Goal: Task Accomplishment & Management: Manage account settings

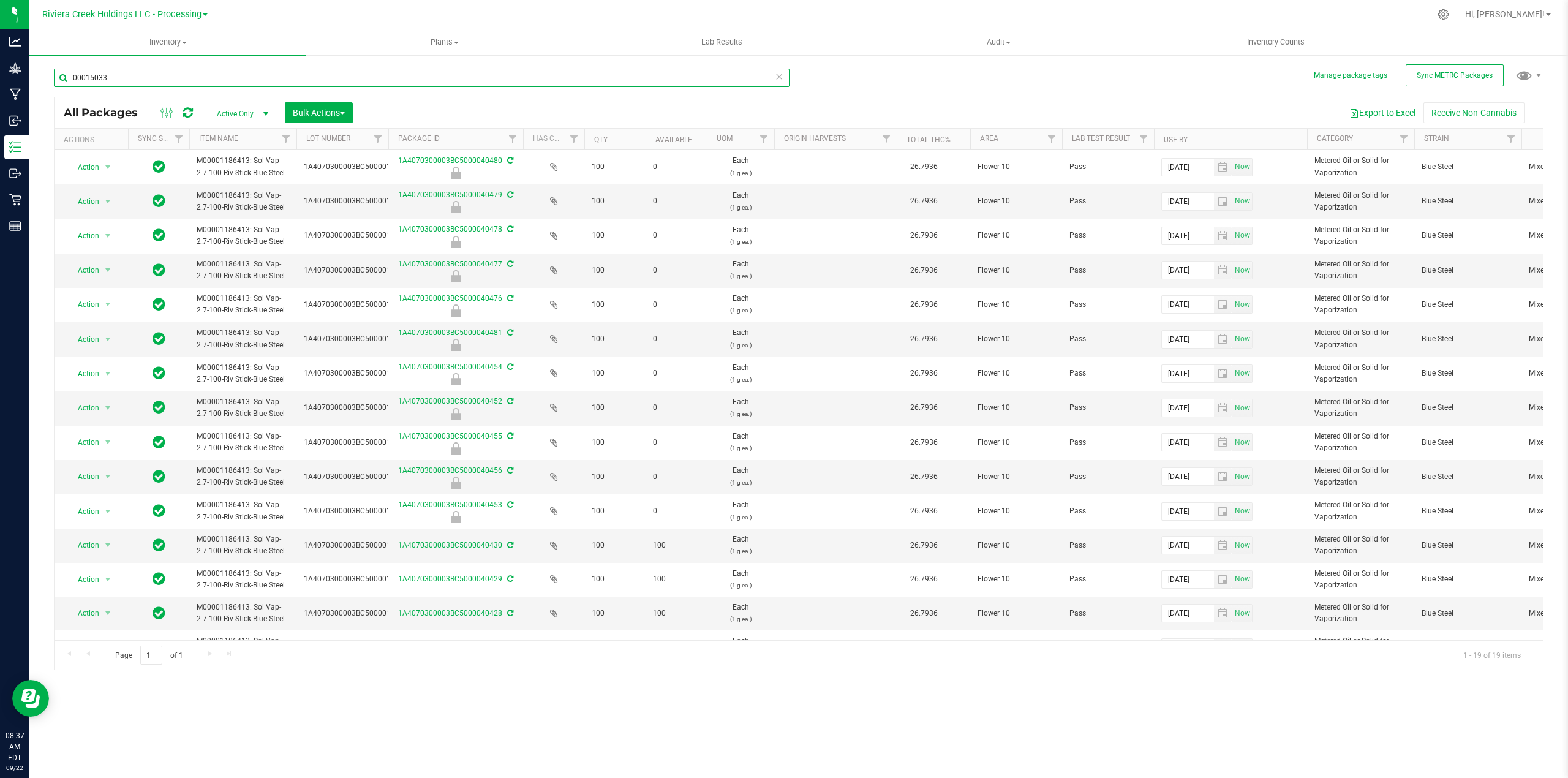
drag, startPoint x: 110, startPoint y: 77, endPoint x: 128, endPoint y: 78, distance: 18.0
click at [114, 77] on input "00015033" at bounding box center [421, 77] width 736 height 18
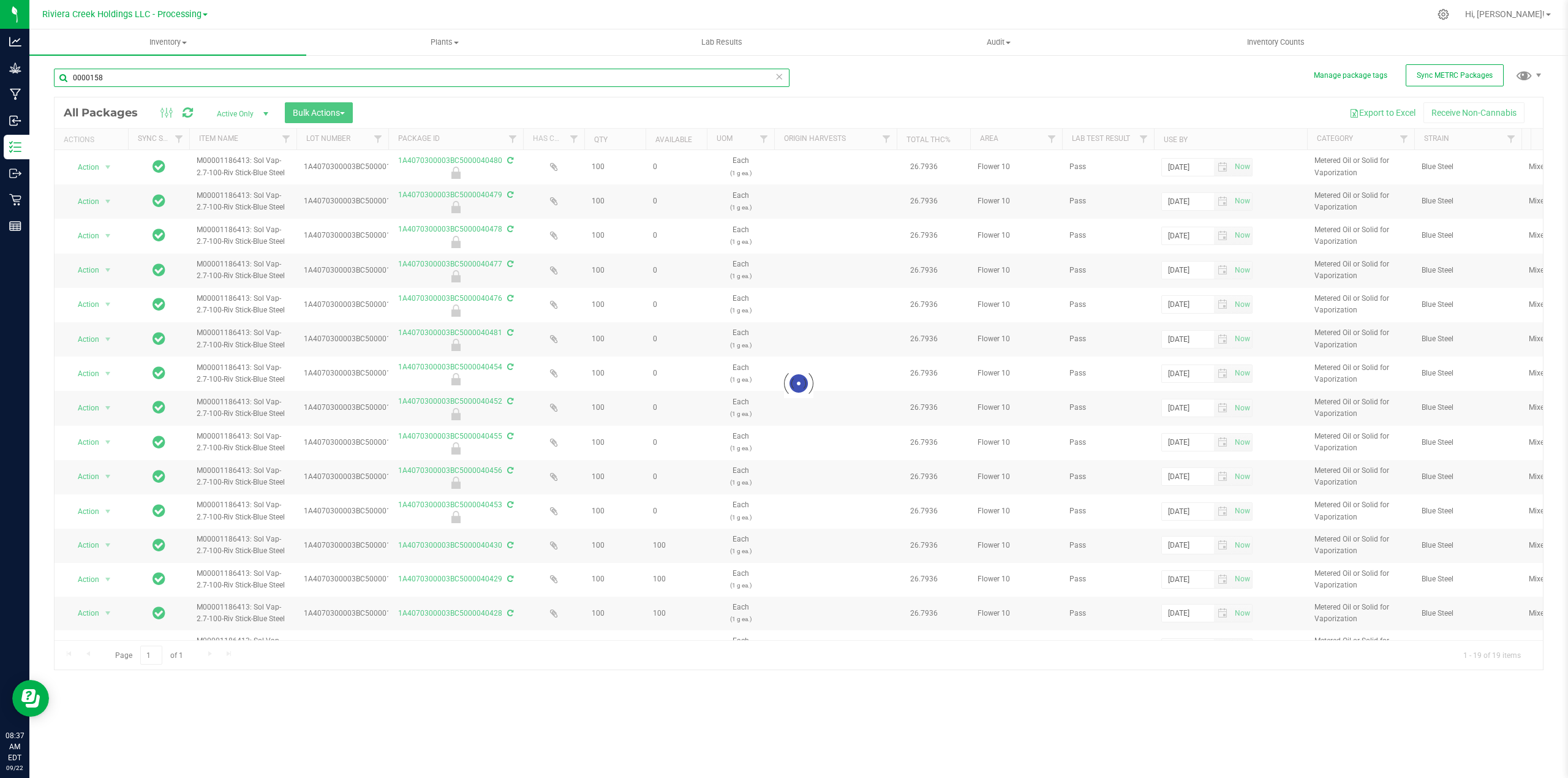
type input "00001585"
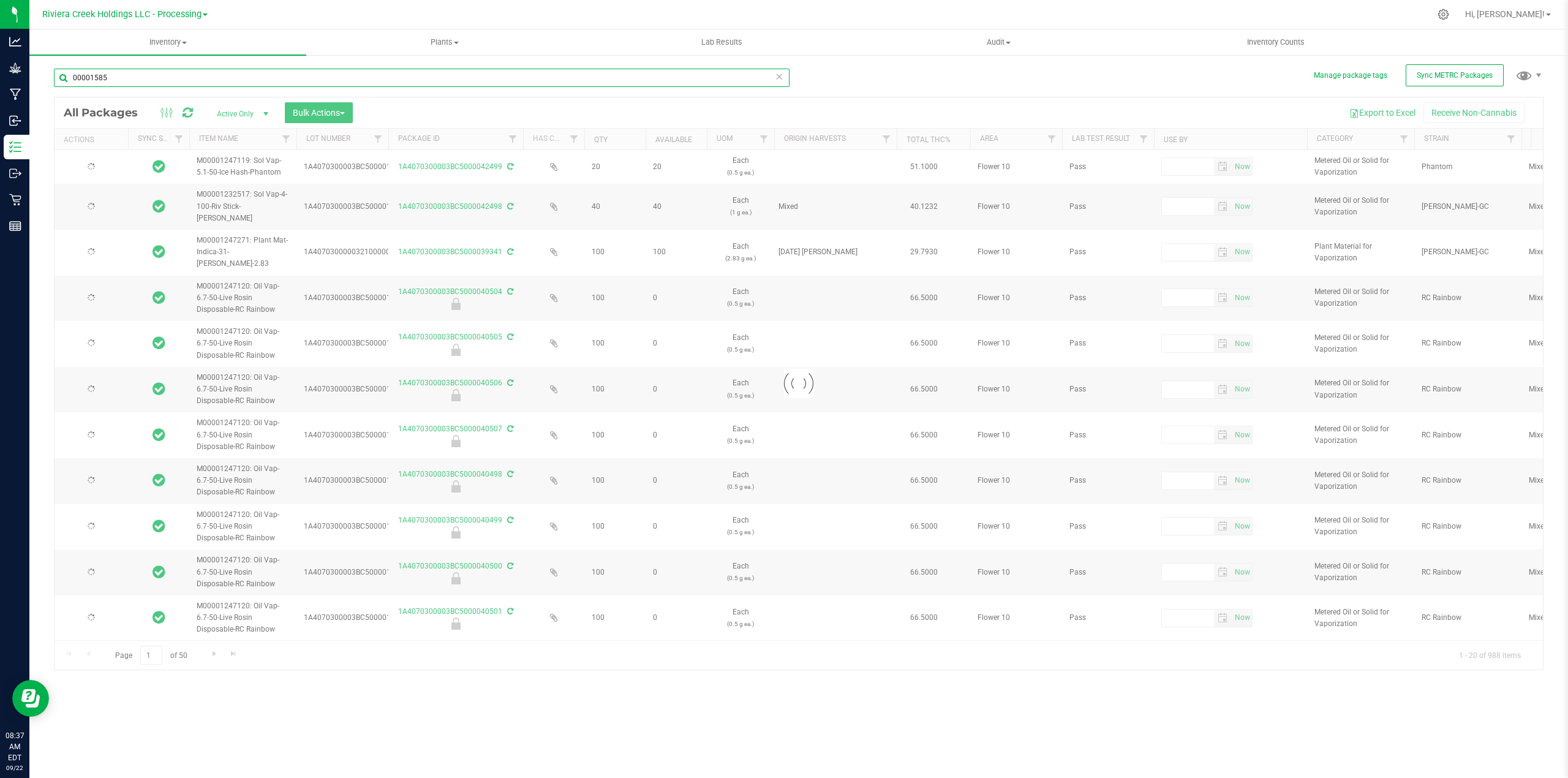
type input "[DATE]"
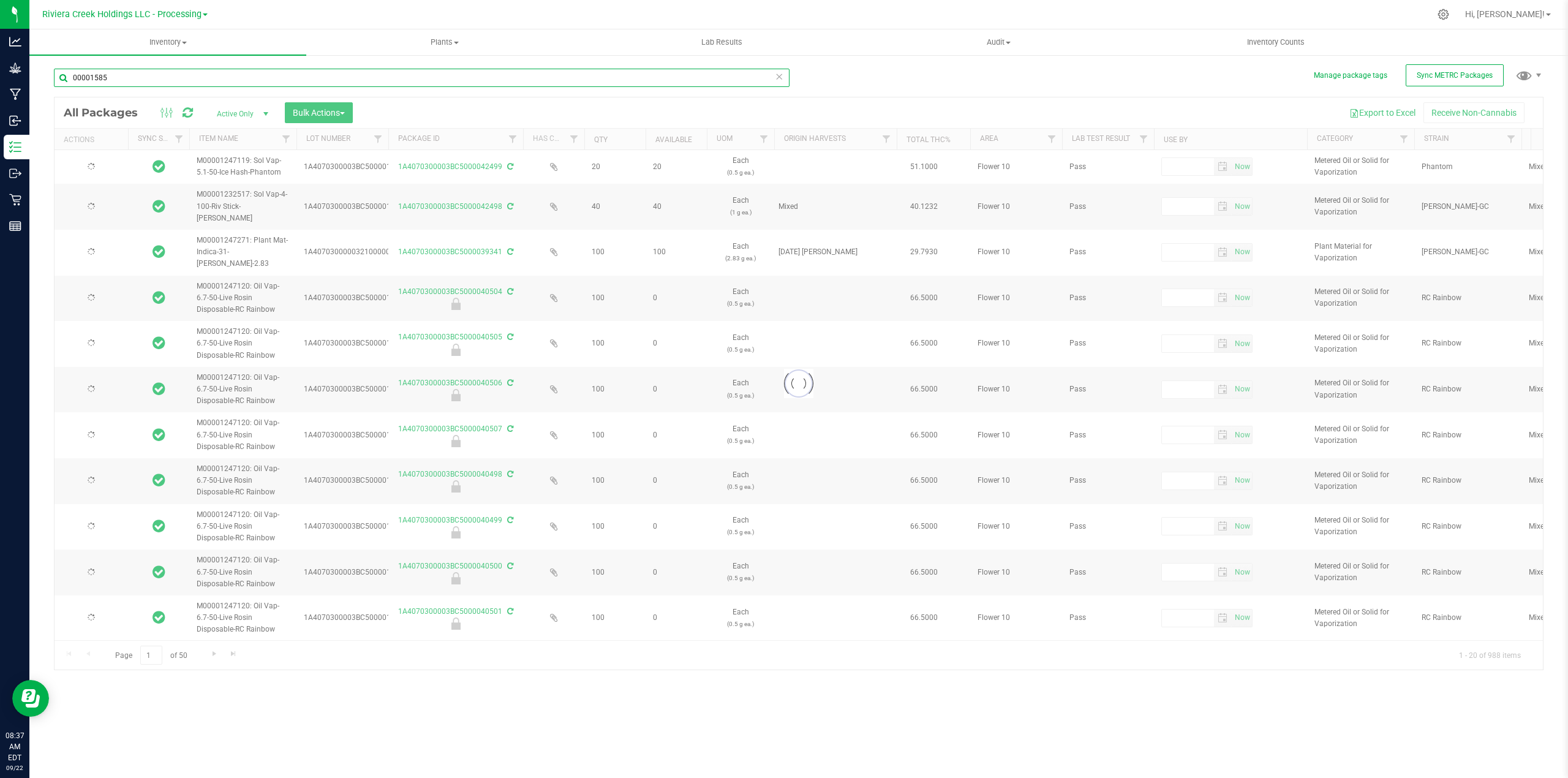
type input "[DATE]"
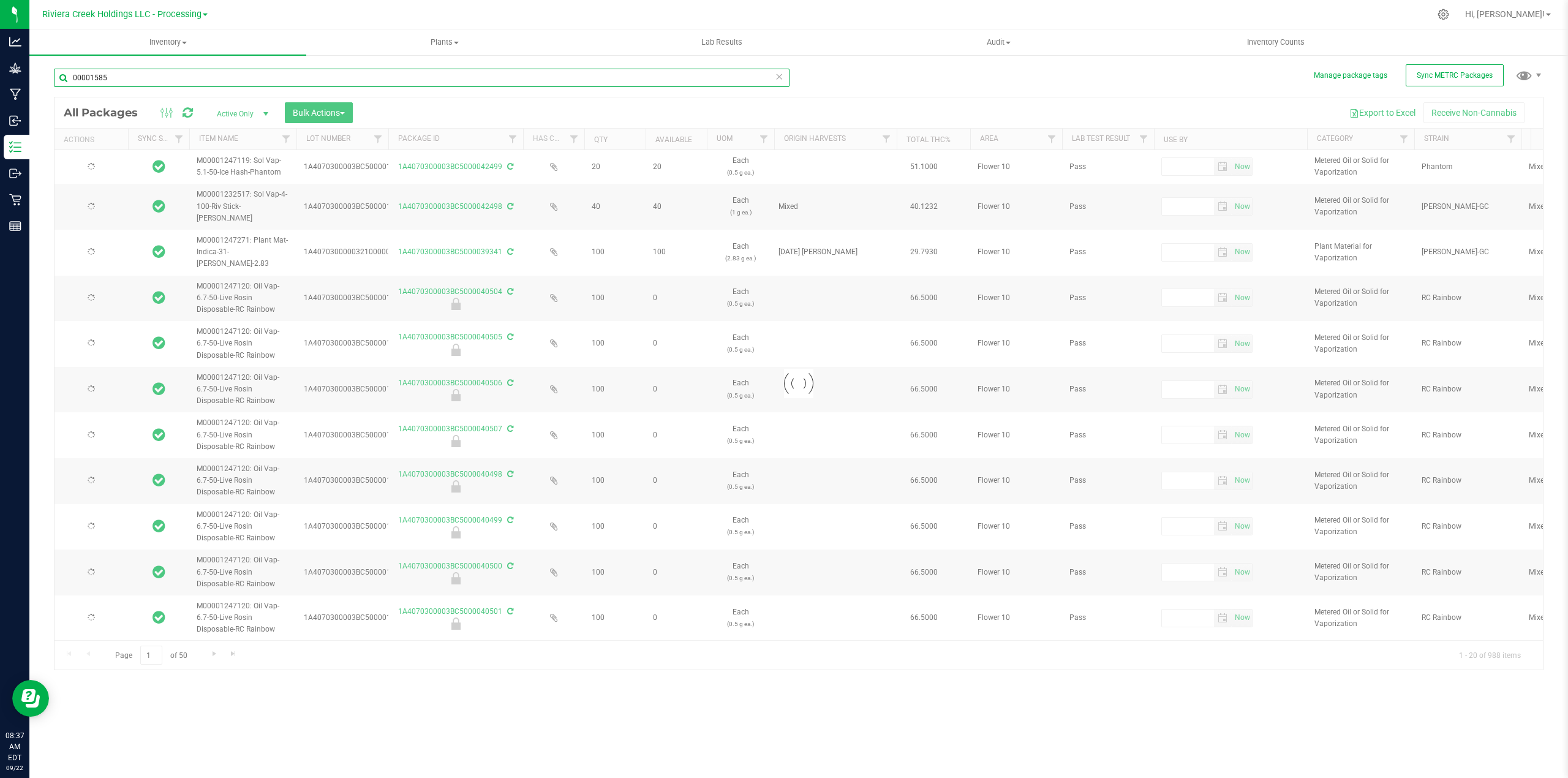
type input "[DATE]"
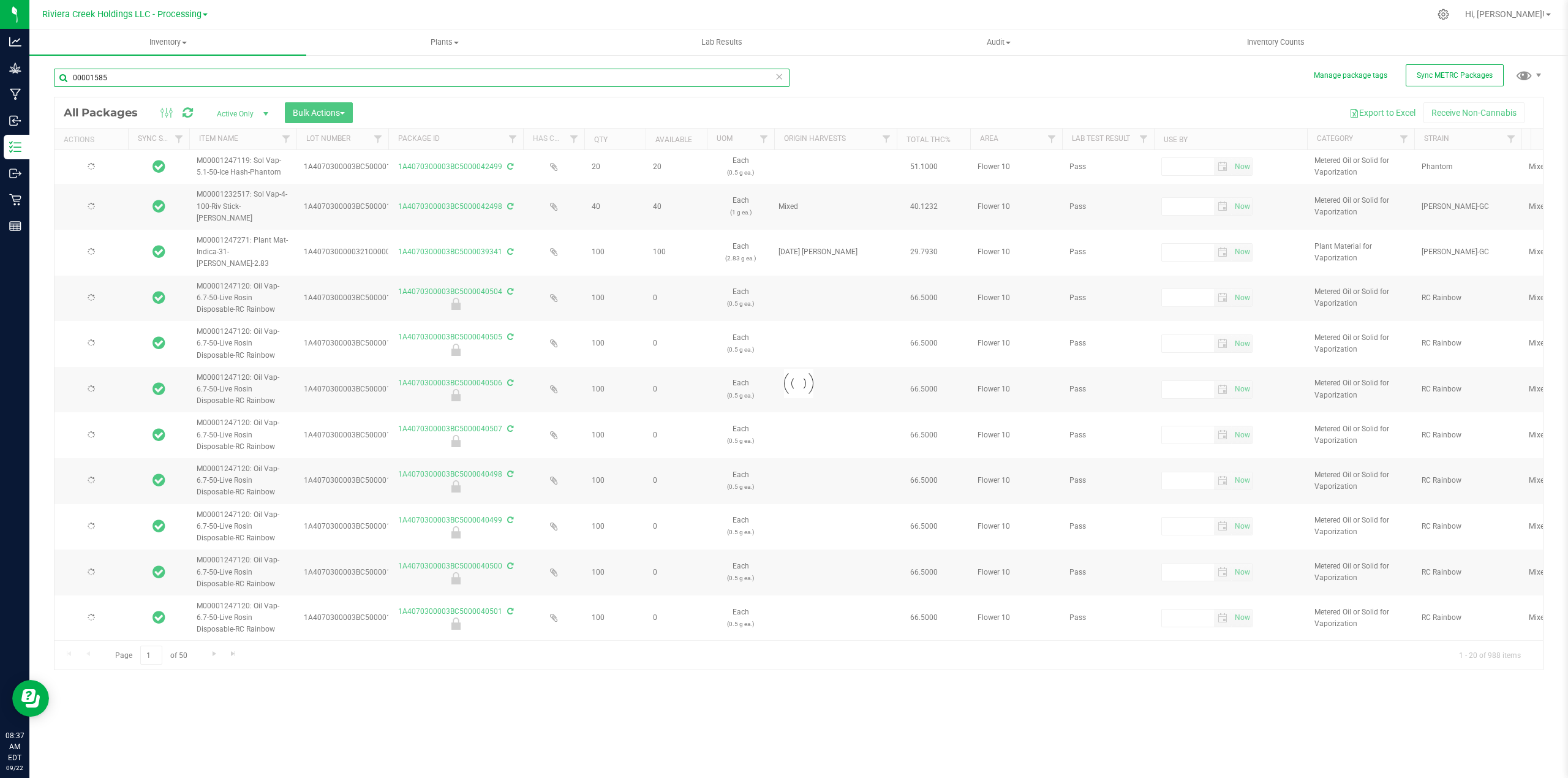
type input "[DATE]"
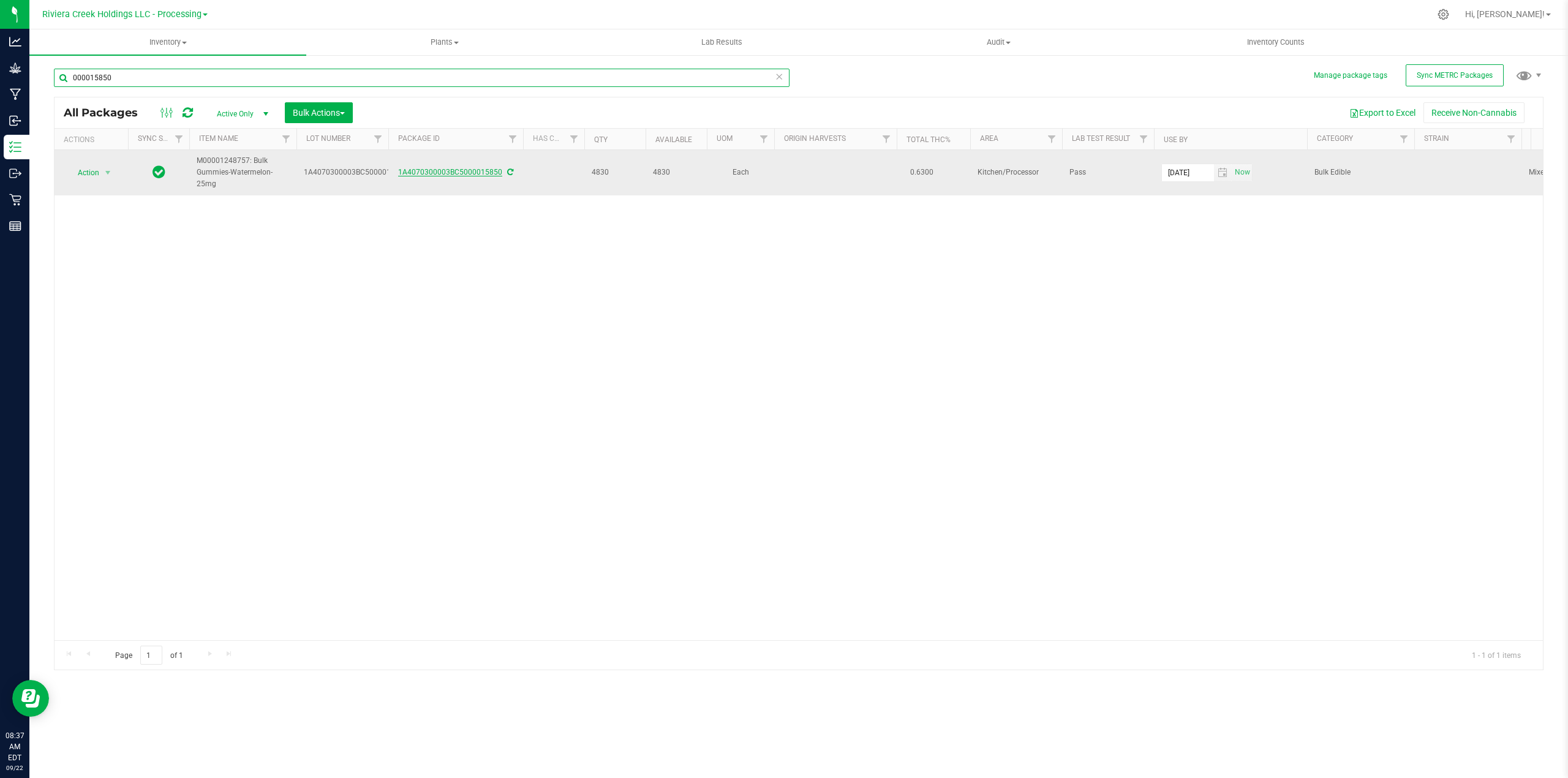
type input "000015850"
click at [474, 170] on link "1A4070300003BC5000015850" at bounding box center [450, 172] width 104 height 9
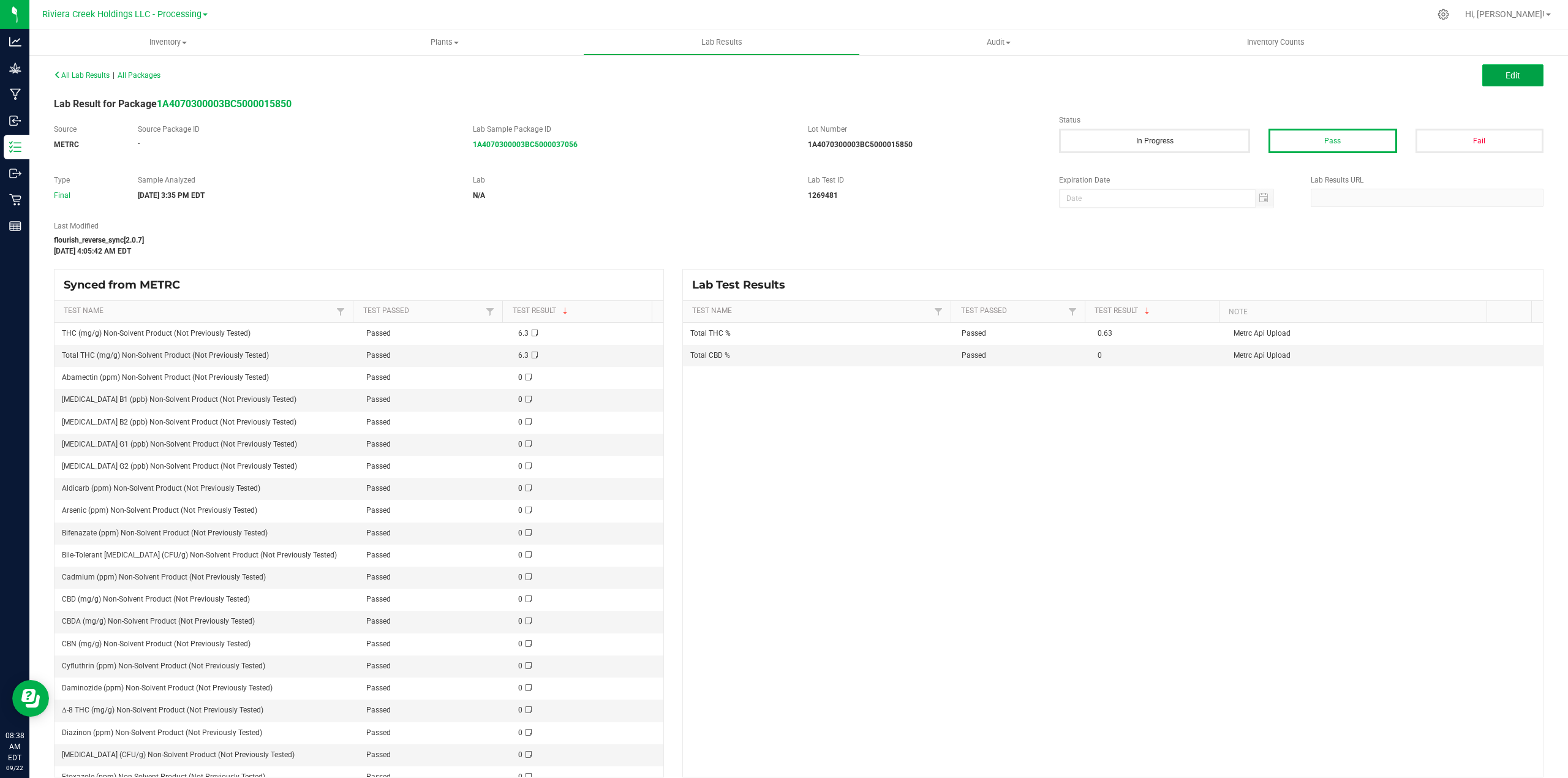
click at [1506, 74] on span "Edit" at bounding box center [1513, 75] width 14 height 10
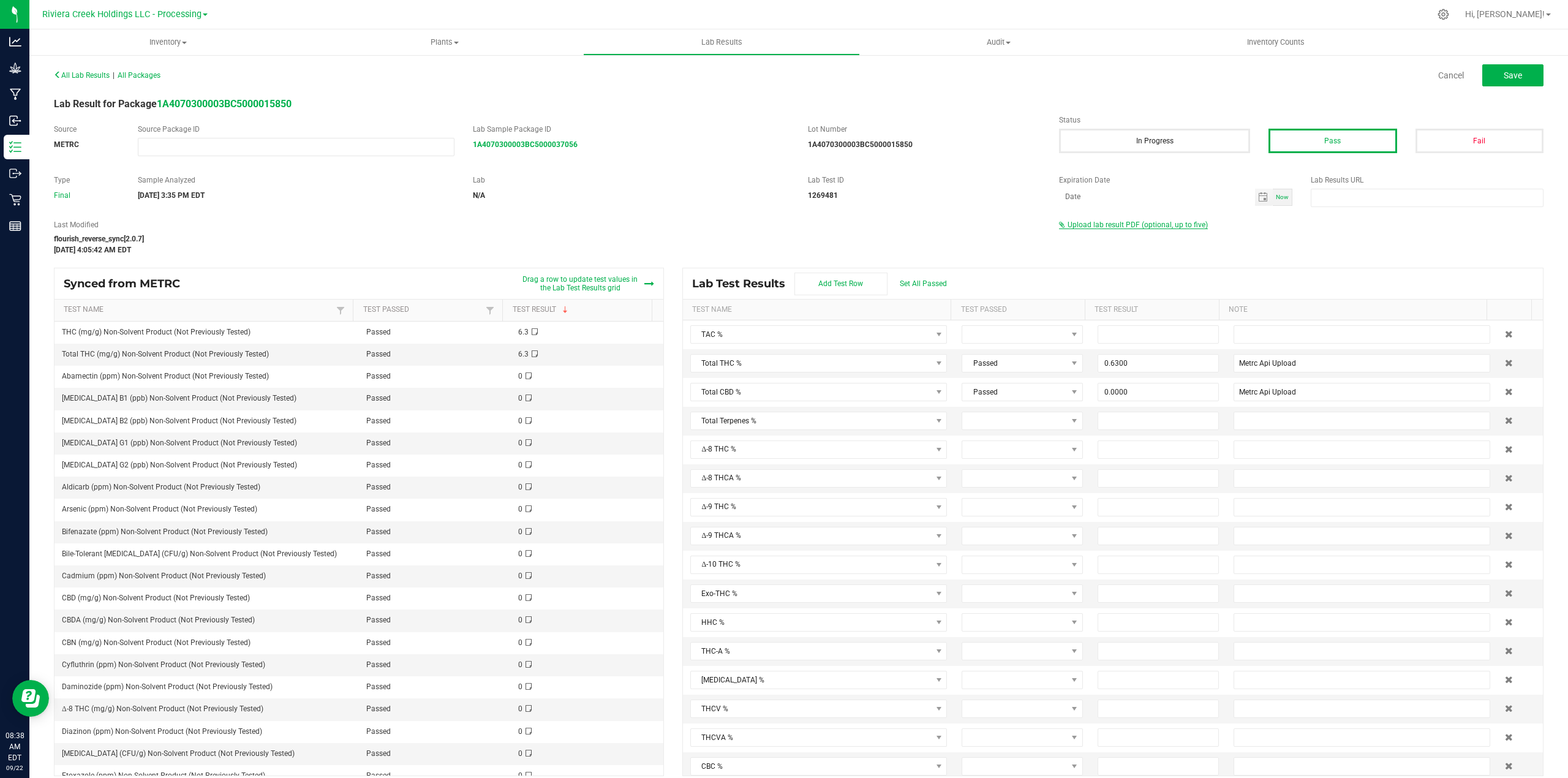
click at [1143, 225] on span "Upload lab result PDF (optional, up to five)" at bounding box center [1138, 225] width 140 height 9
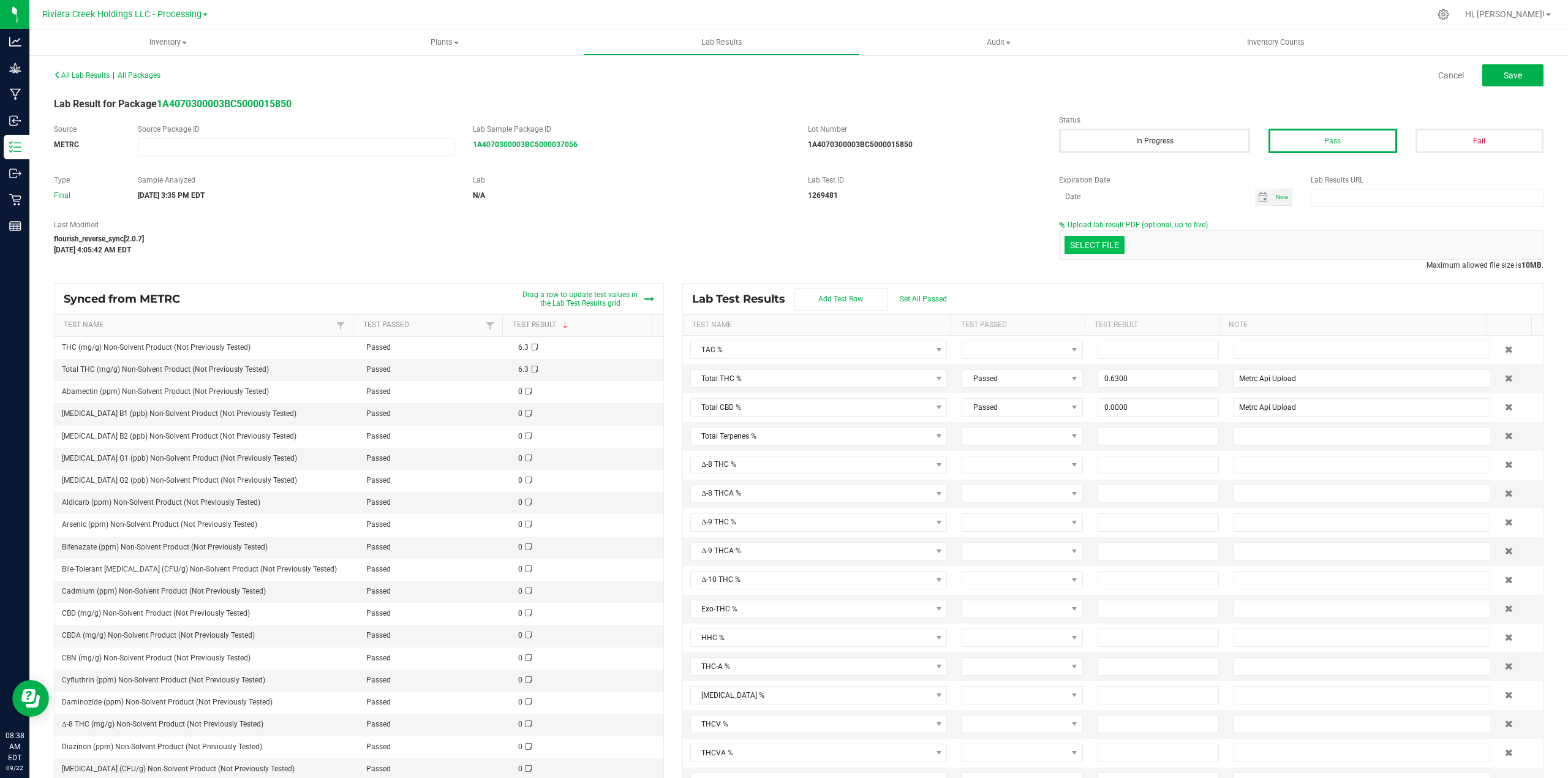
click at [1093, 243] on input "Select file" at bounding box center [58, 190] width 2132 height 125
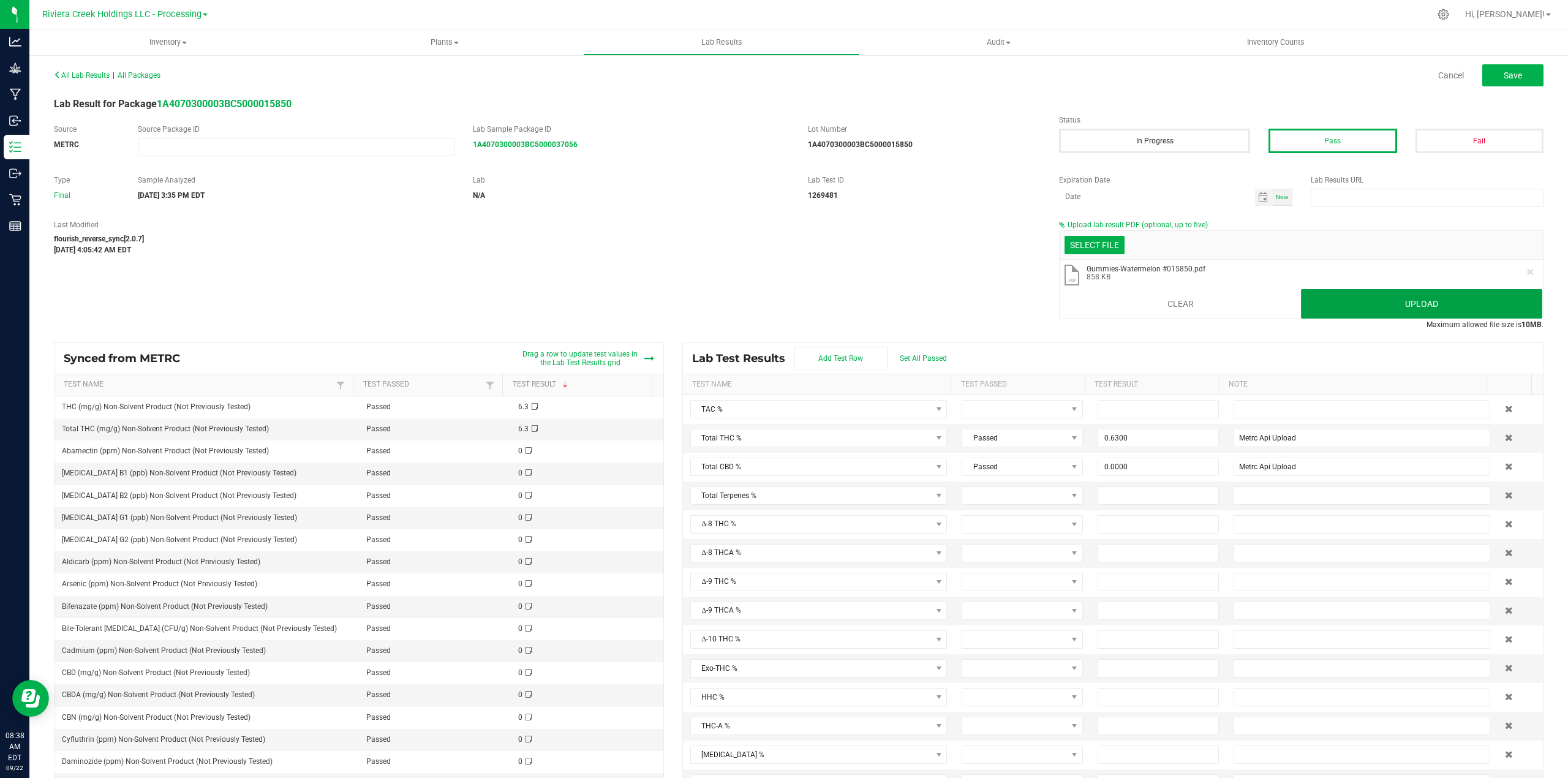
click at [1354, 306] on button "Upload" at bounding box center [1422, 304] width 242 height 30
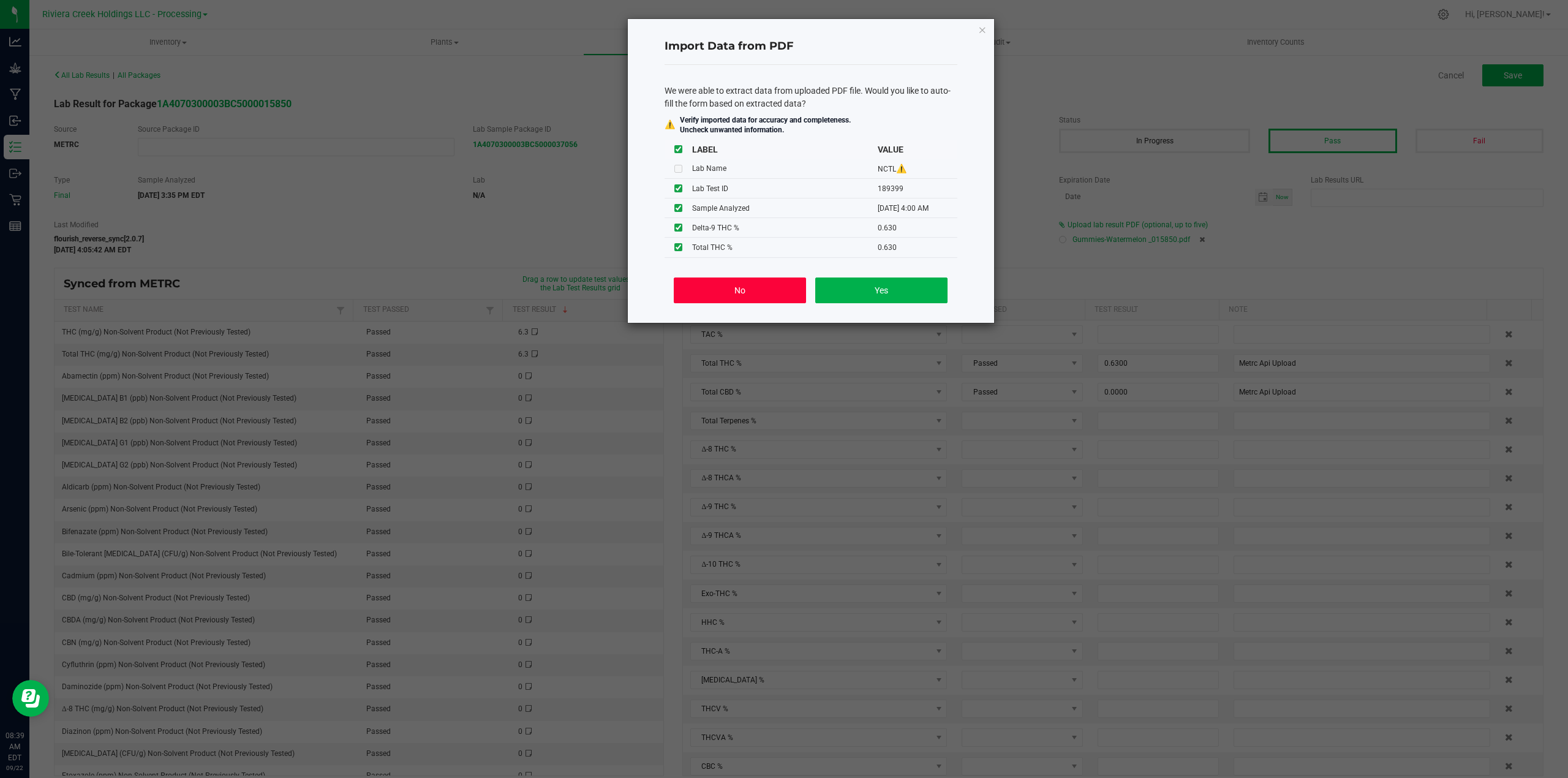
drag, startPoint x: 782, startPoint y: 286, endPoint x: 797, endPoint y: 276, distance: 18.0
click at [782, 285] on button "No" at bounding box center [739, 290] width 132 height 26
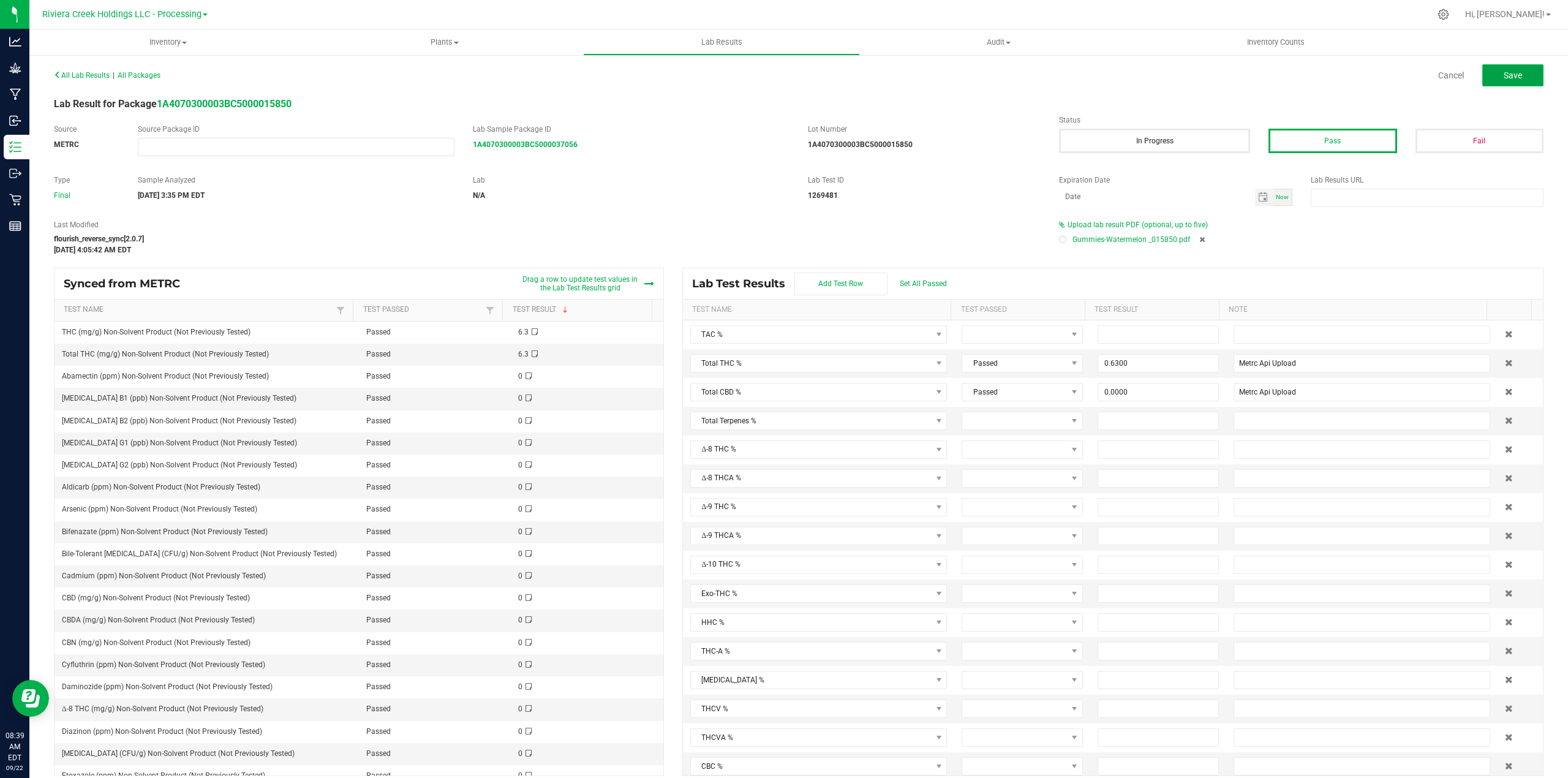
click at [1511, 77] on button "Save" at bounding box center [1513, 75] width 61 height 22
type input "0.6300"
type input "Metrc Api Upload"
type input "0.0000"
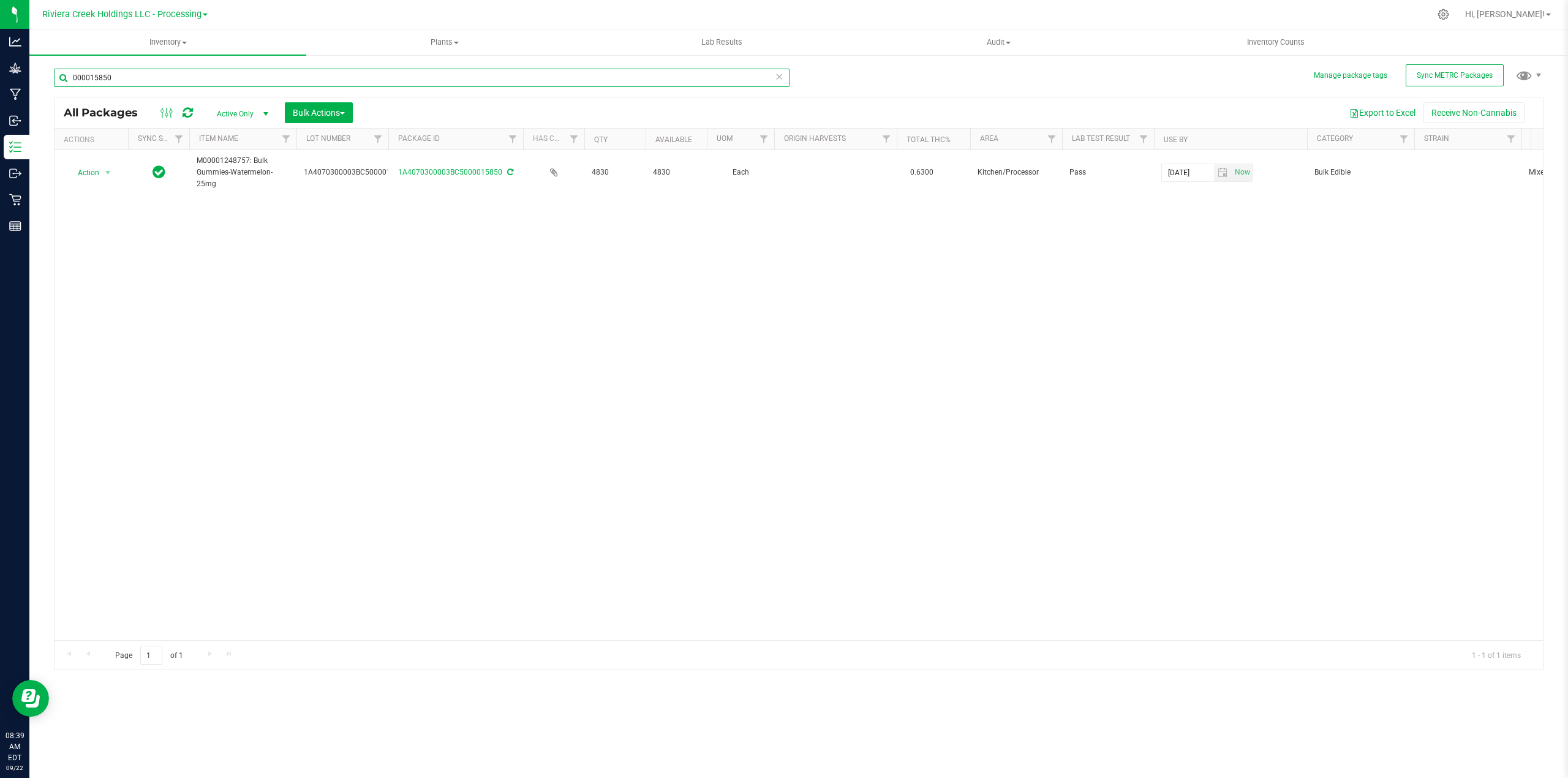
click at [119, 75] on input "000015850" at bounding box center [421, 77] width 736 height 18
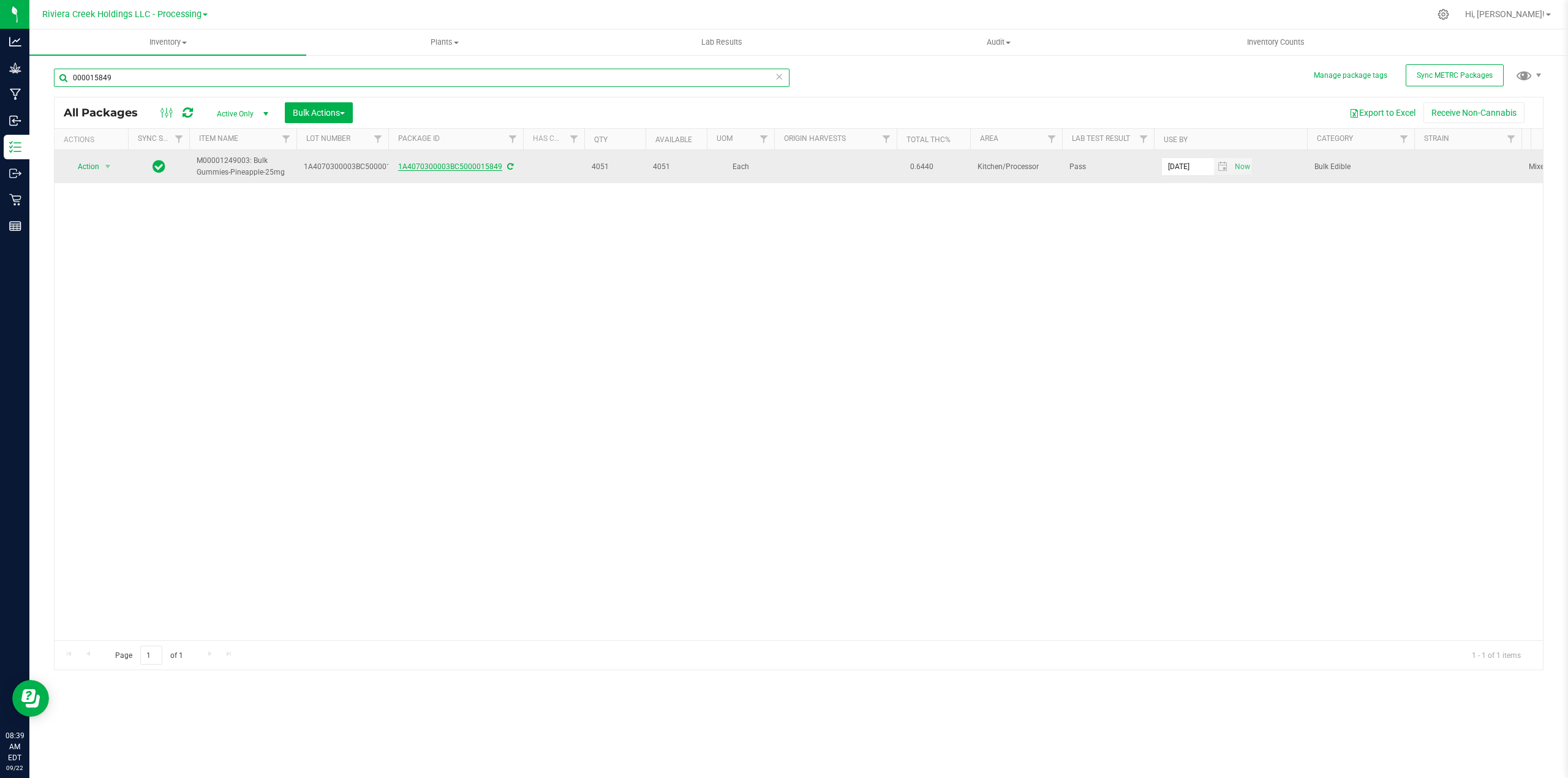
type input "000015849"
click at [440, 168] on link "1A4070300003BC5000015849" at bounding box center [450, 167] width 104 height 9
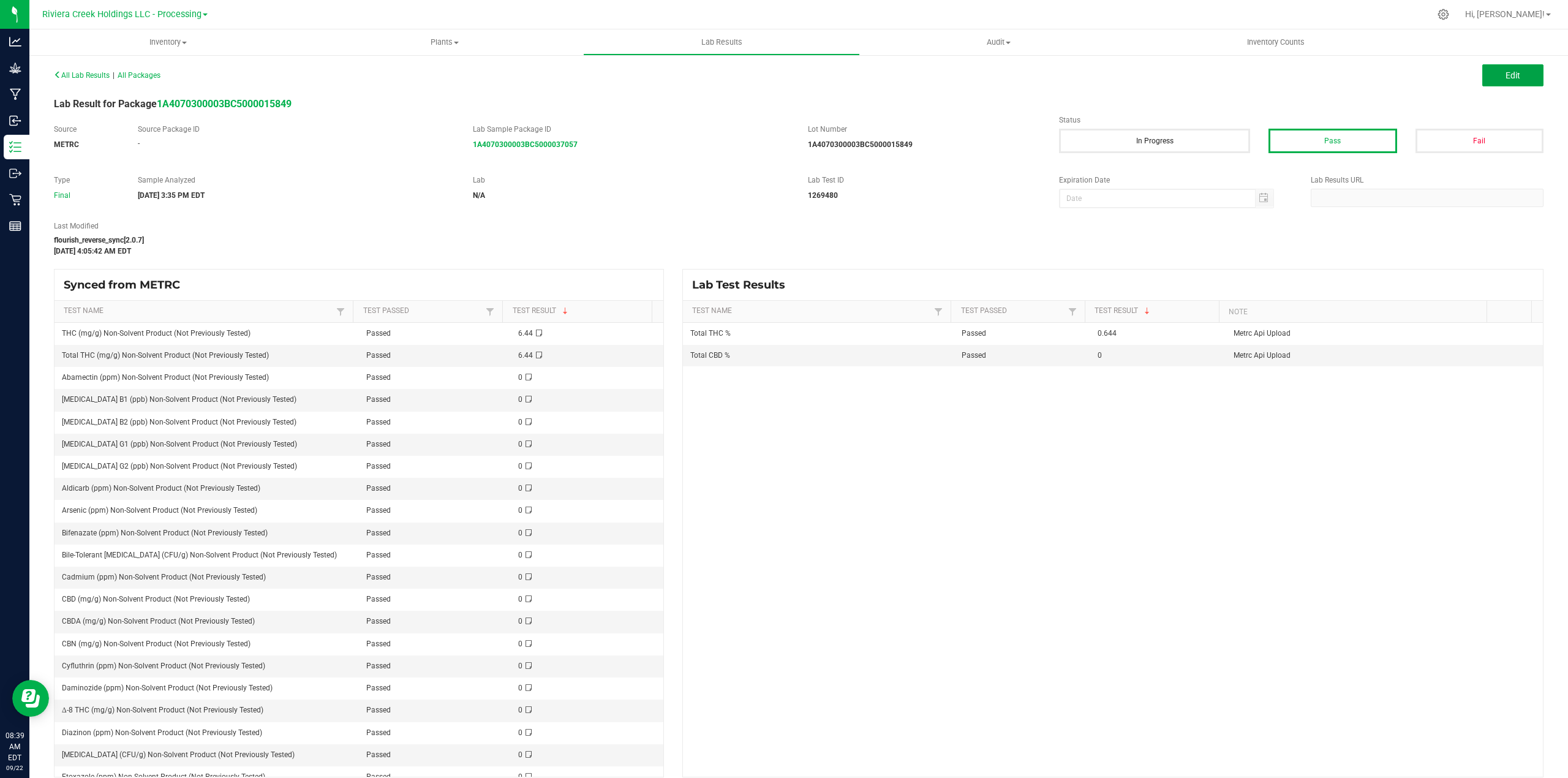
click at [1518, 77] on button "Edit" at bounding box center [1513, 75] width 61 height 22
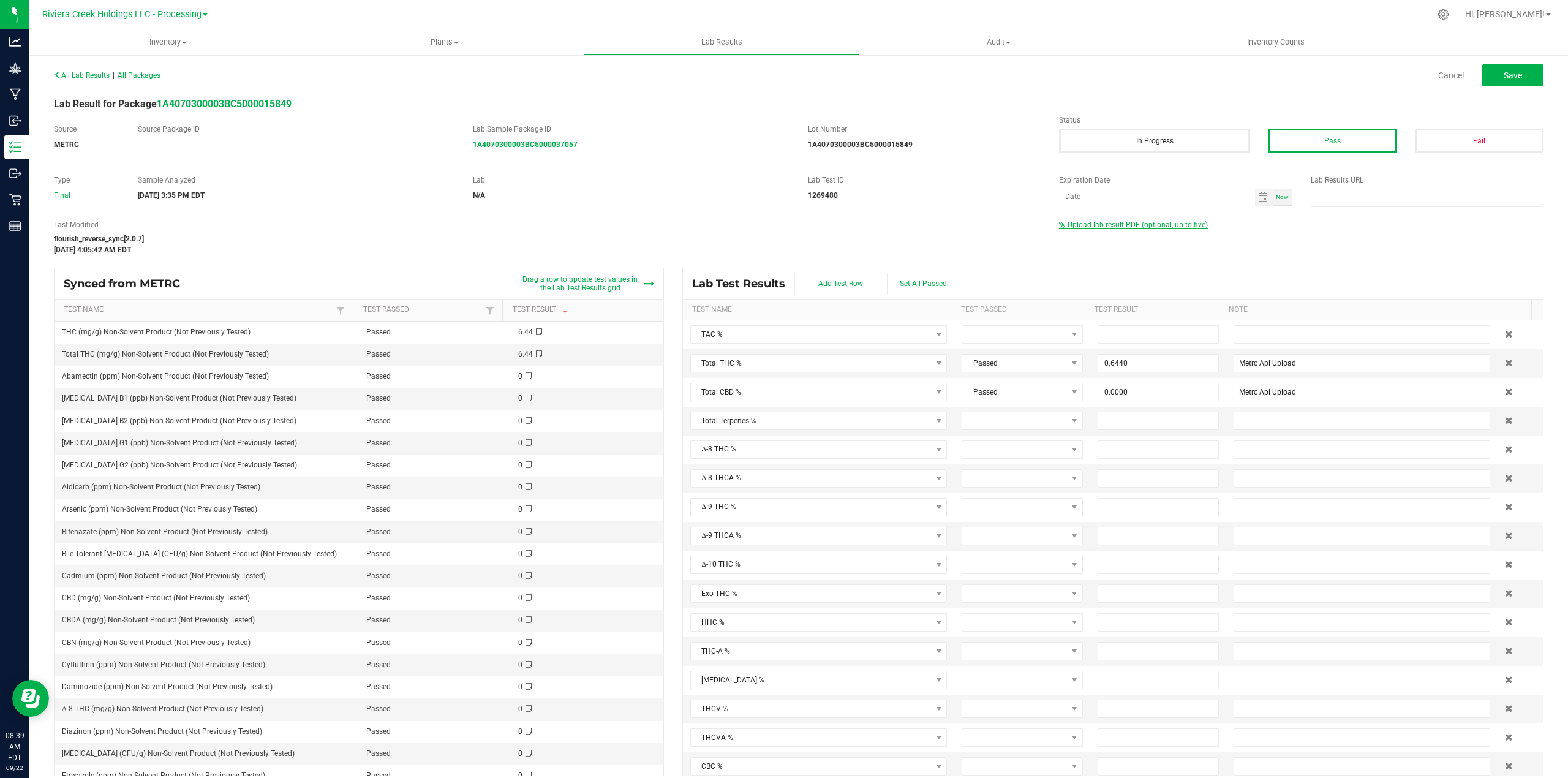
click at [1184, 225] on span "Upload lab result PDF (optional, up to five)" at bounding box center [1138, 225] width 140 height 9
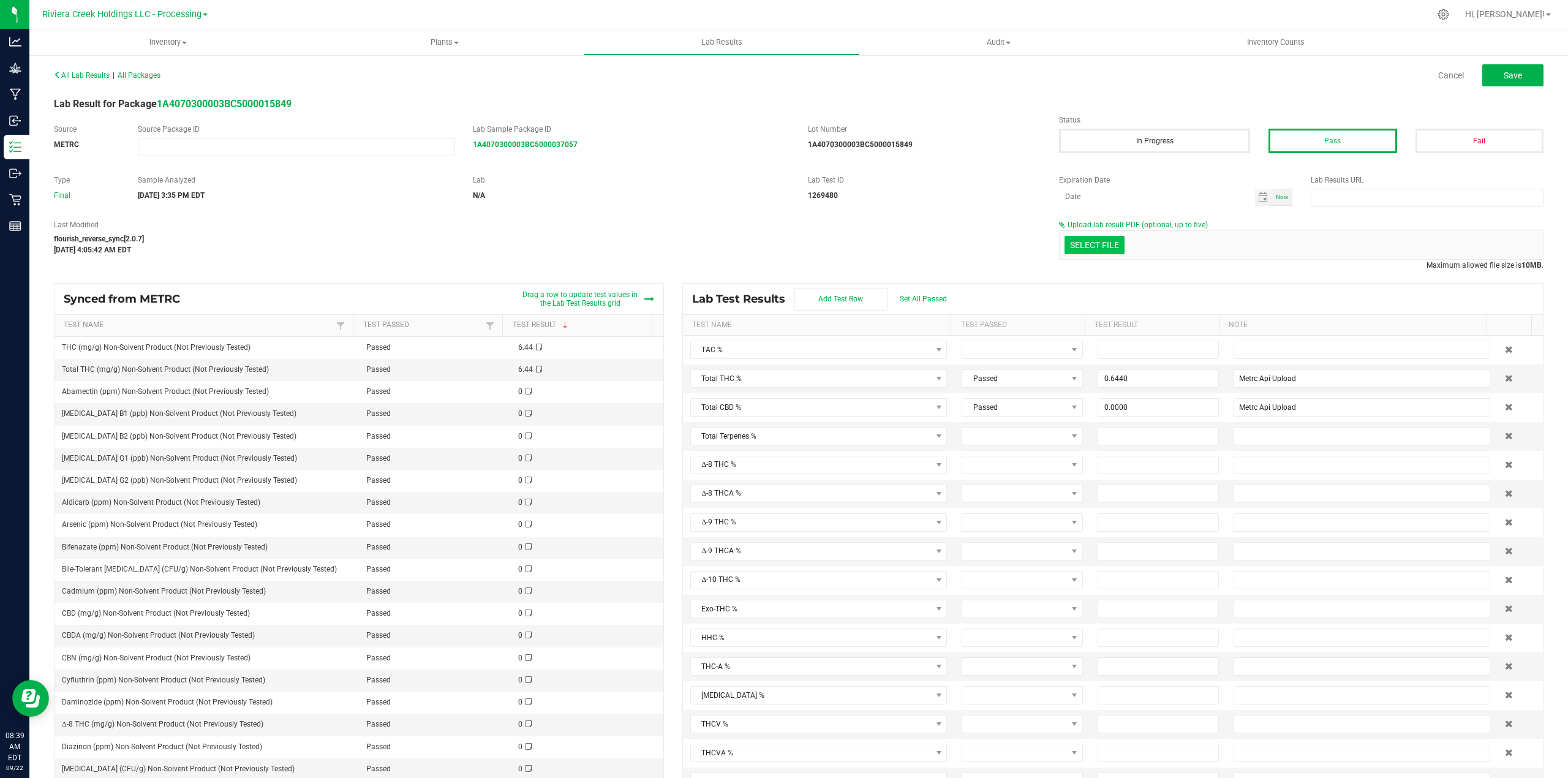
click at [1087, 251] on input "Select file" at bounding box center [58, 190] width 2132 height 125
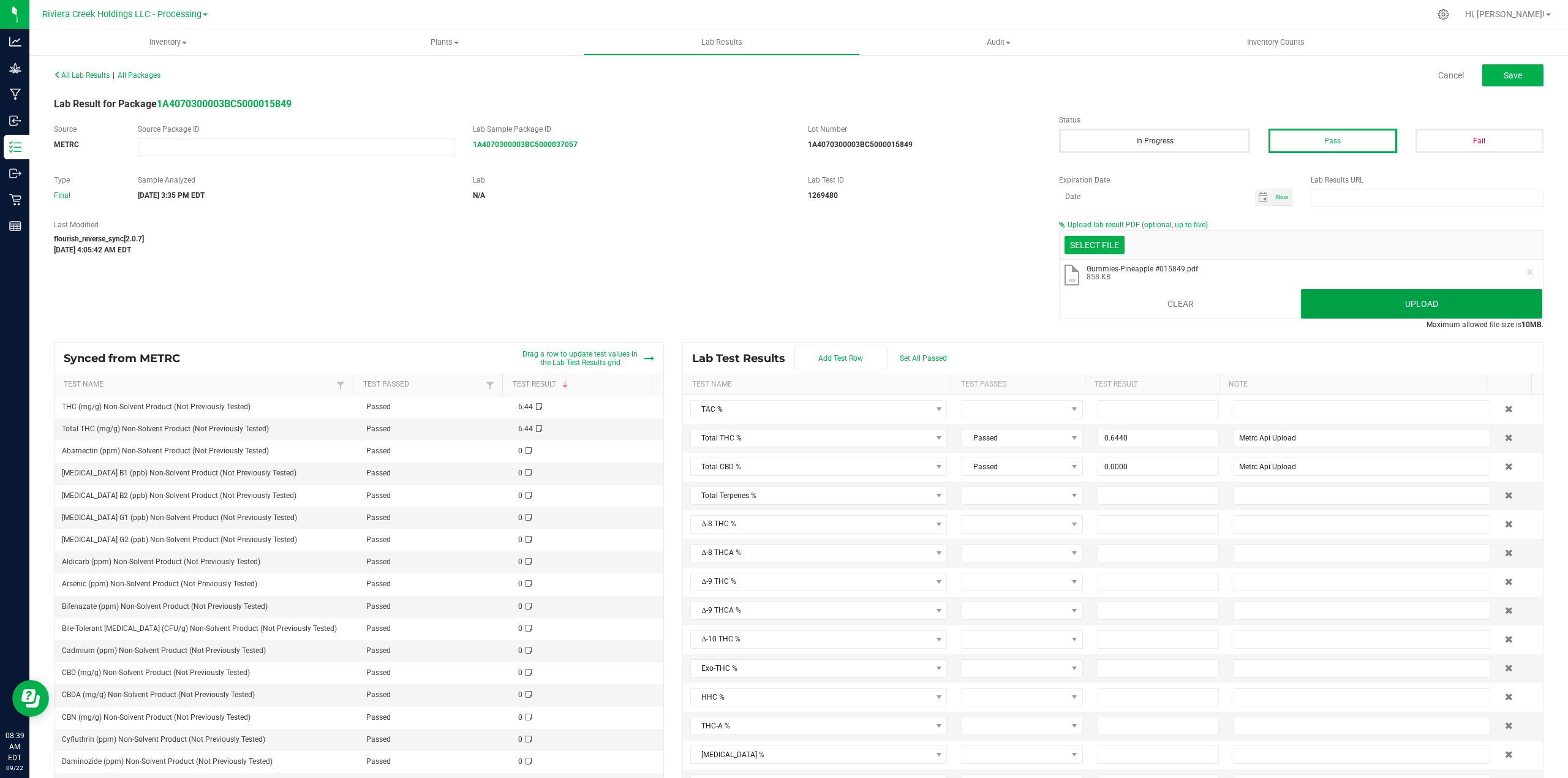
click at [1343, 307] on button "Upload" at bounding box center [1422, 304] width 242 height 30
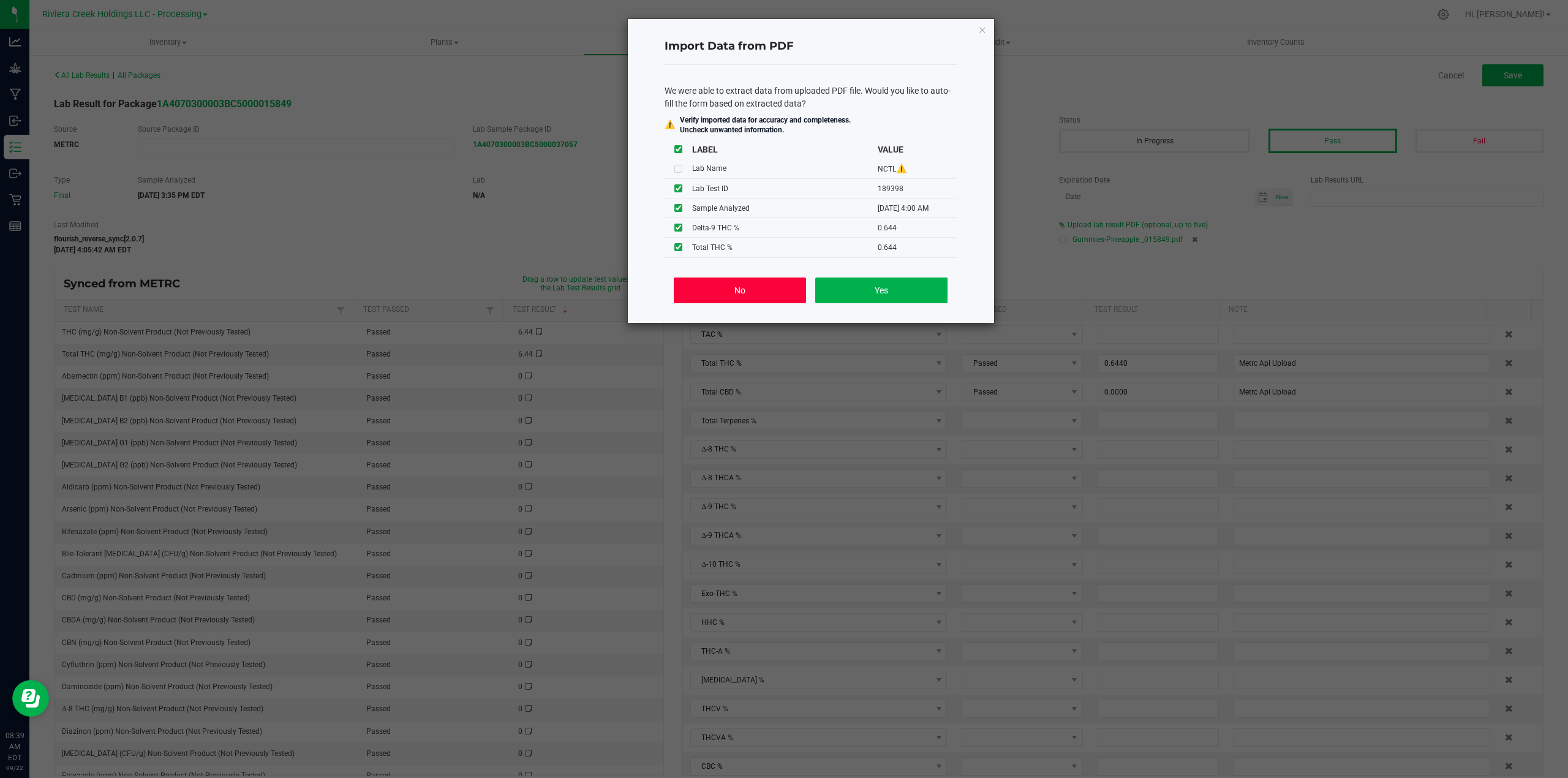
click at [738, 287] on button "No" at bounding box center [739, 290] width 132 height 26
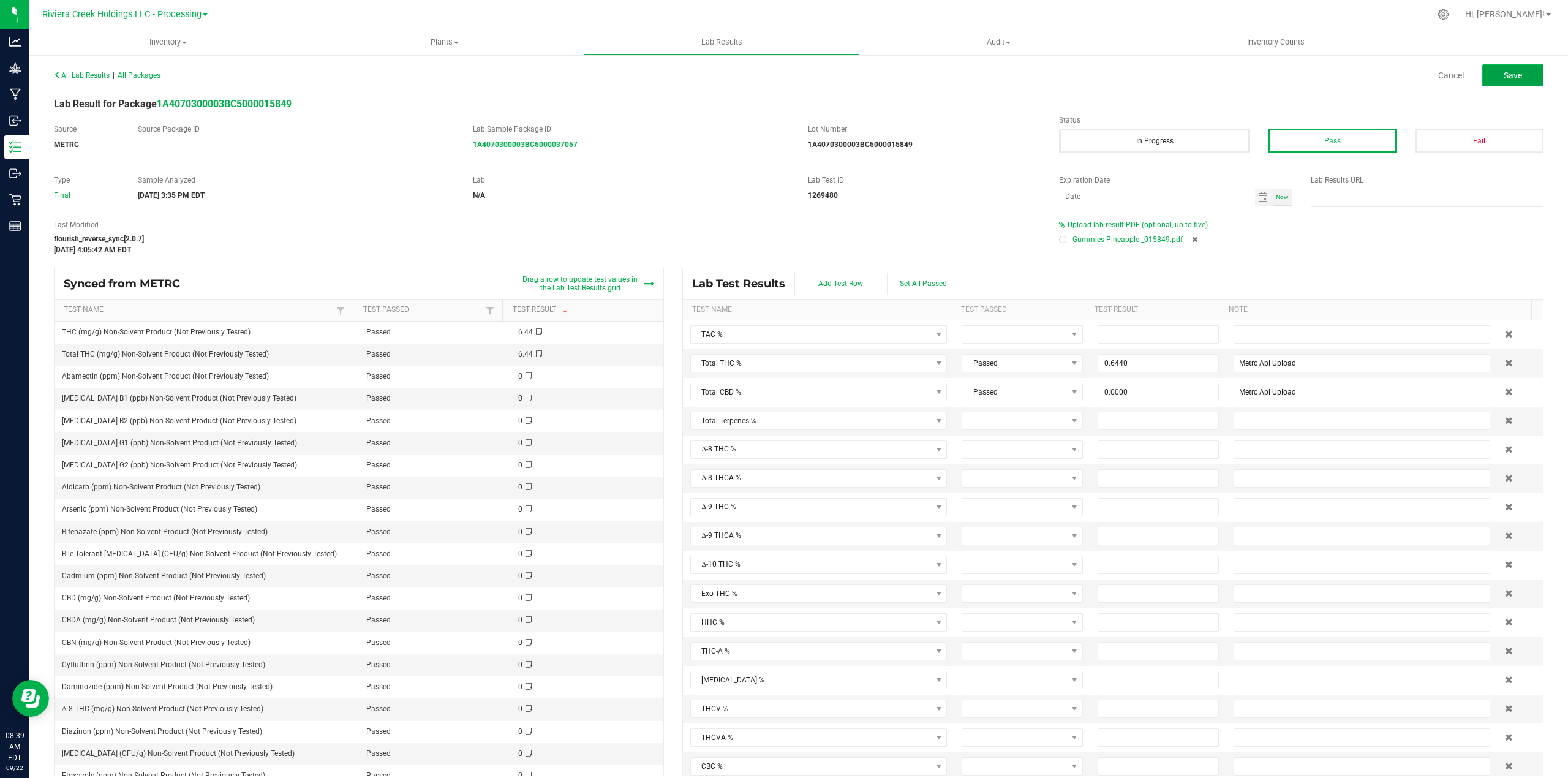
click at [1504, 76] on span "Save" at bounding box center [1513, 75] width 18 height 10
type input "0.6440"
type input "Metrc Api Upload"
type input "0.0000"
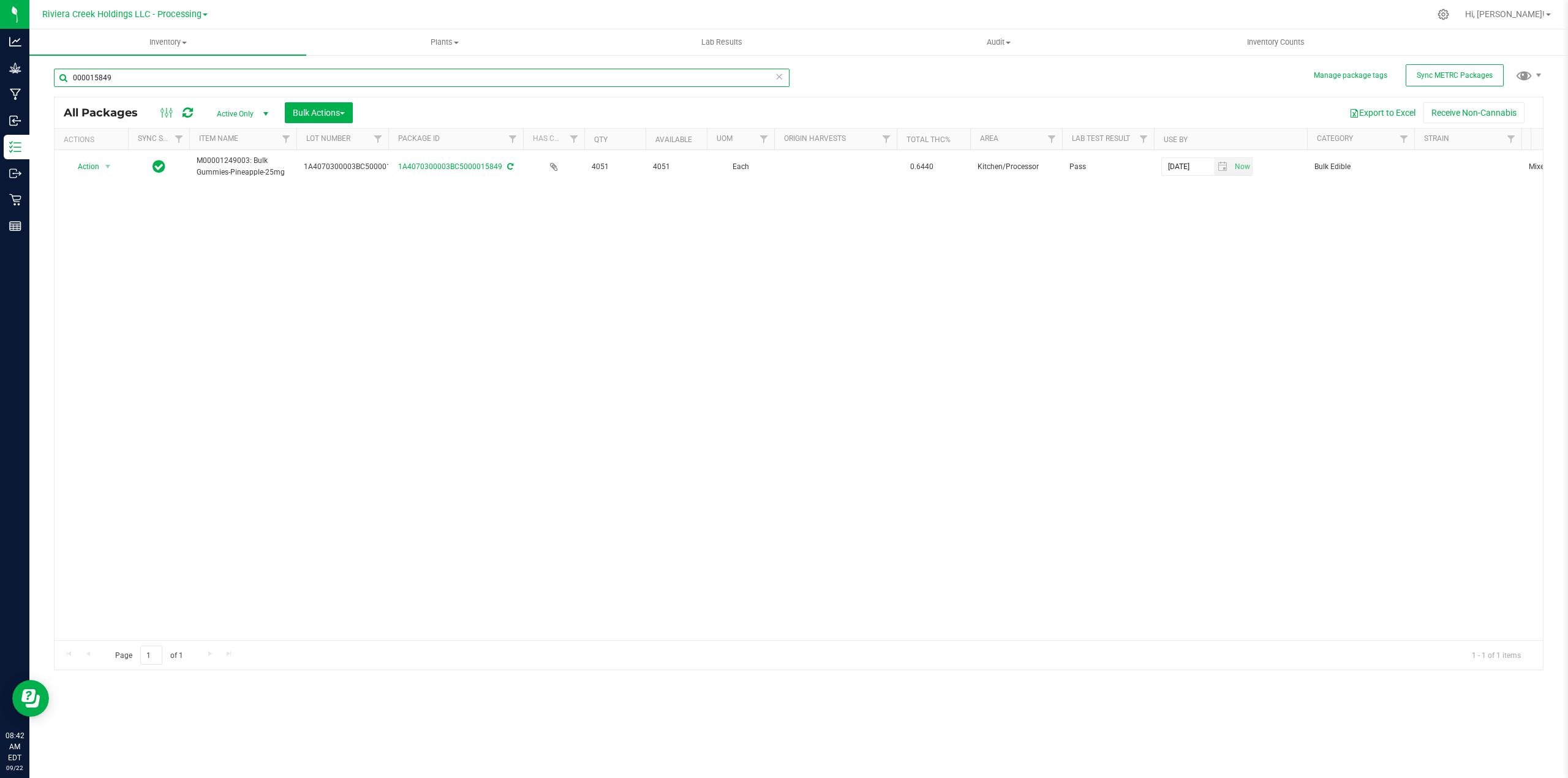
click at [128, 74] on input "000015849" at bounding box center [421, 77] width 736 height 18
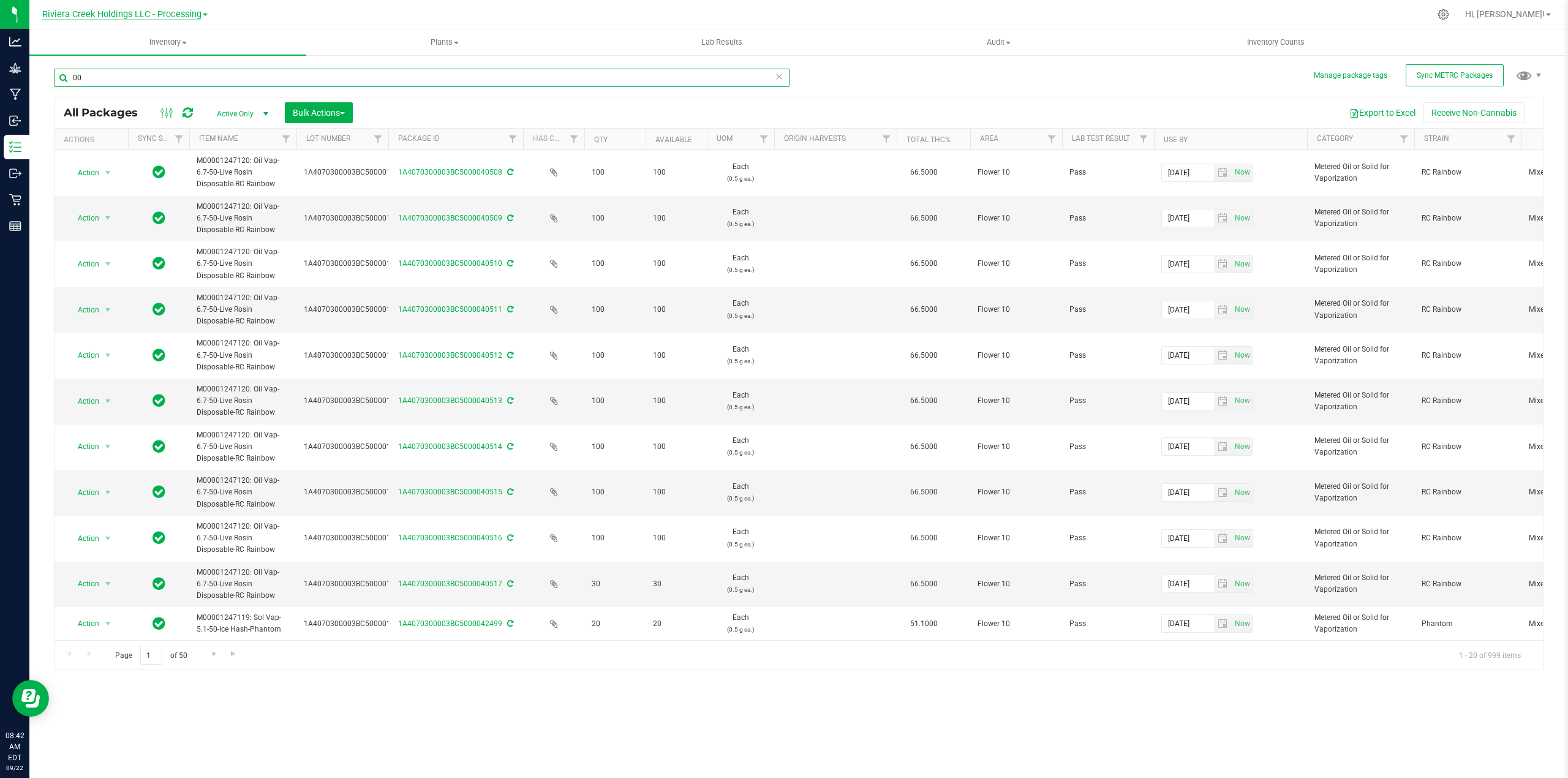
type input "00"
click at [196, 16] on span "Riviera Creek Holdings LLC - Processing" at bounding box center [121, 14] width 159 height 11
click at [174, 45] on link "Riviera Creek Holdings LLC - Cultivation" at bounding box center [125, 43] width 179 height 16
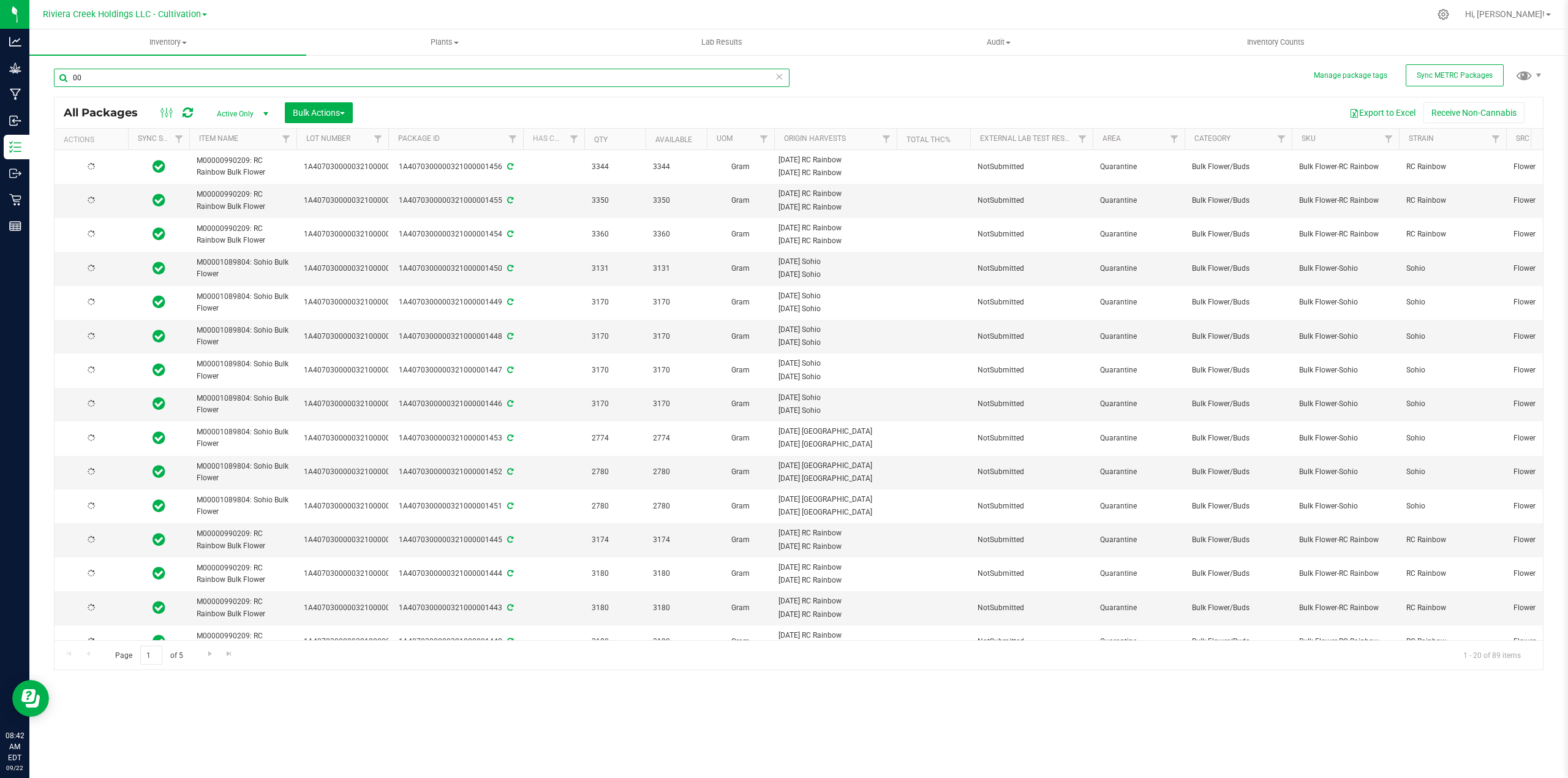
click at [138, 76] on input "00" at bounding box center [421, 77] width 736 height 18
type input "000"
click at [189, 15] on span "Riviera Creek Holdings LLC - Cultivation" at bounding box center [122, 14] width 158 height 11
click at [180, 57] on link "Riviera Creek Holdings LLC - Processing" at bounding box center [125, 59] width 179 height 16
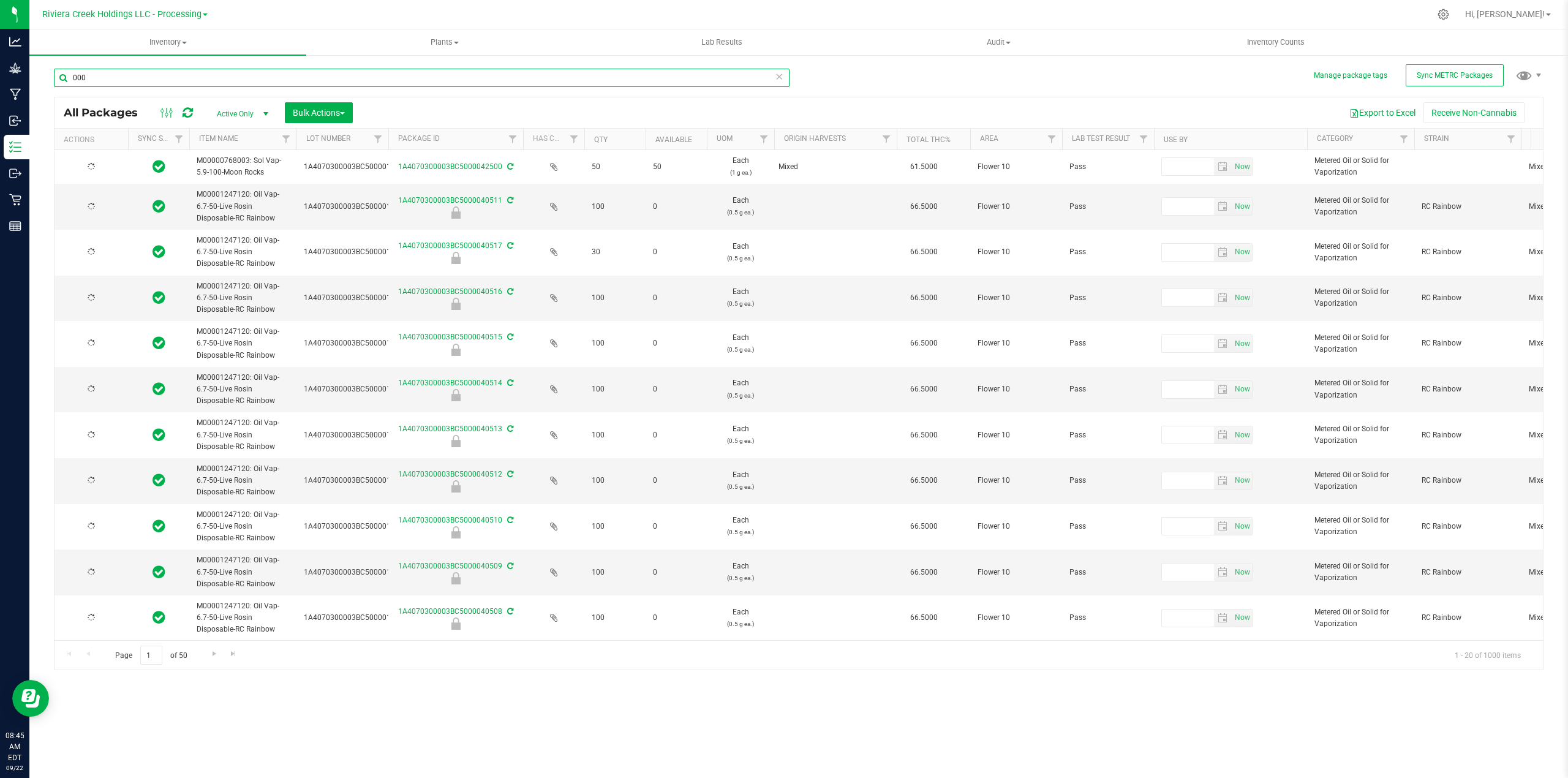
drag, startPoint x: 101, startPoint y: 80, endPoint x: 108, endPoint y: 86, distance: 9.2
click at [106, 84] on input "000" at bounding box center [421, 77] width 736 height 18
type input "[DATE]"
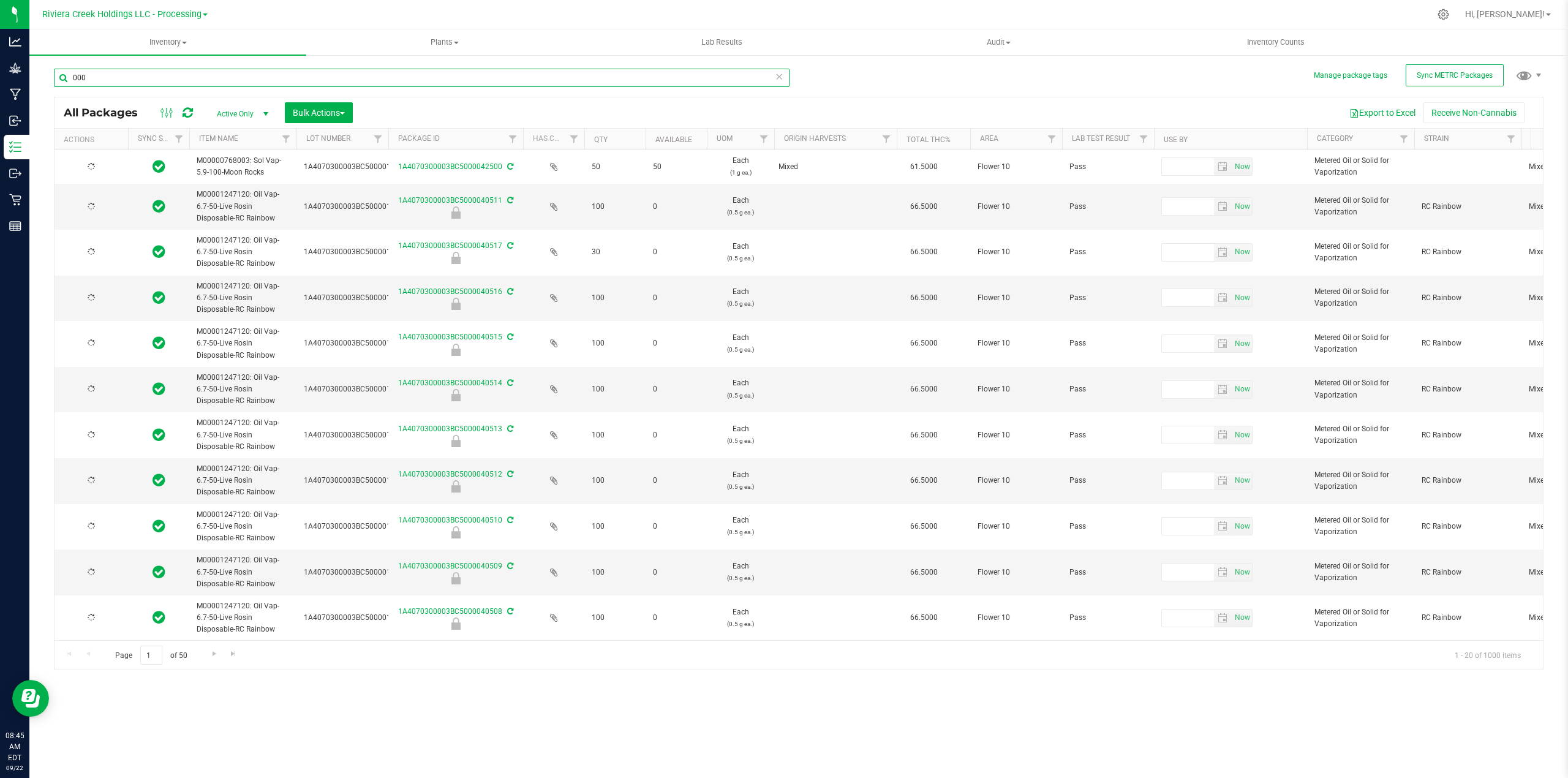
type input "[DATE]"
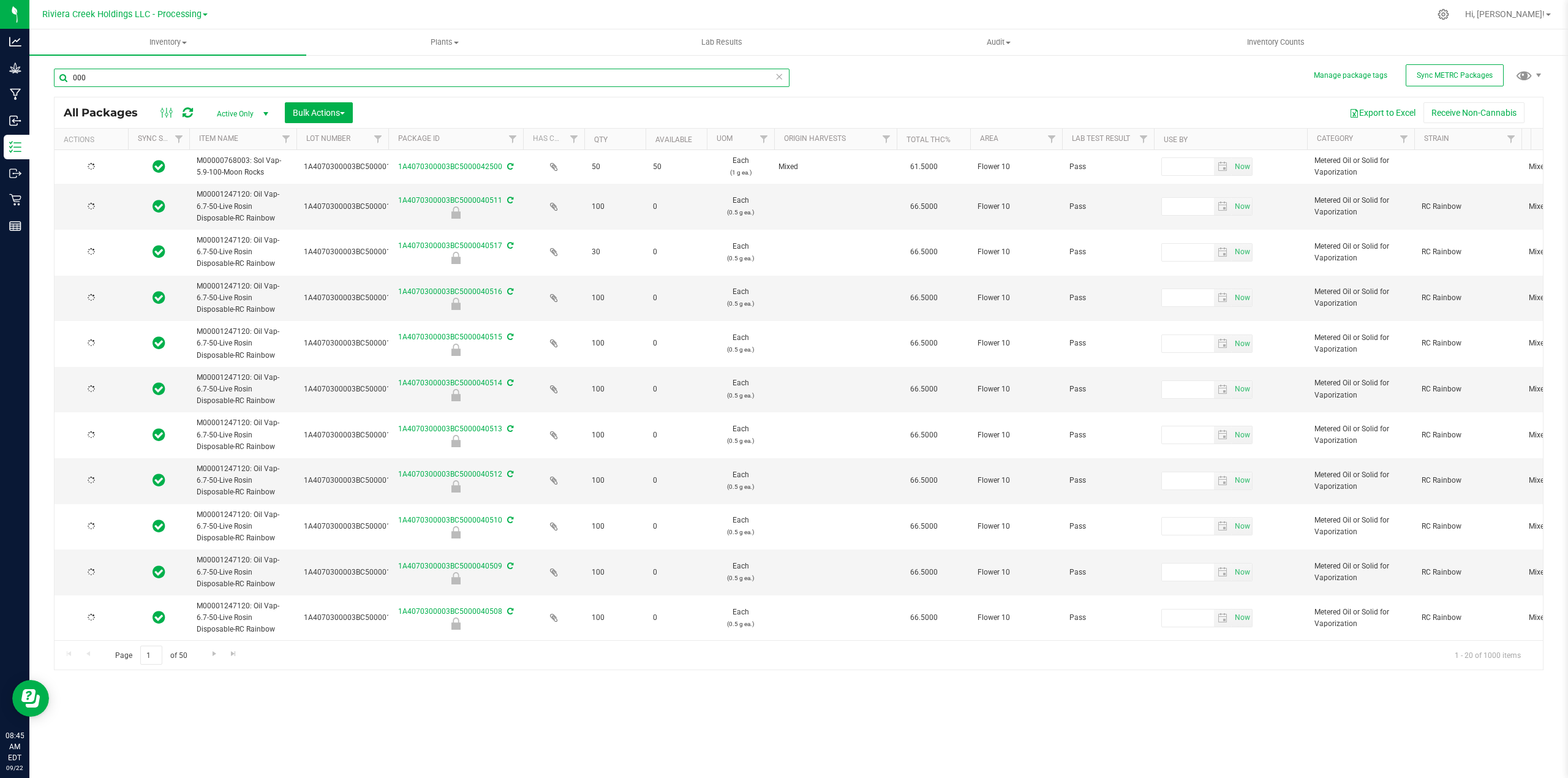
type input "[DATE]"
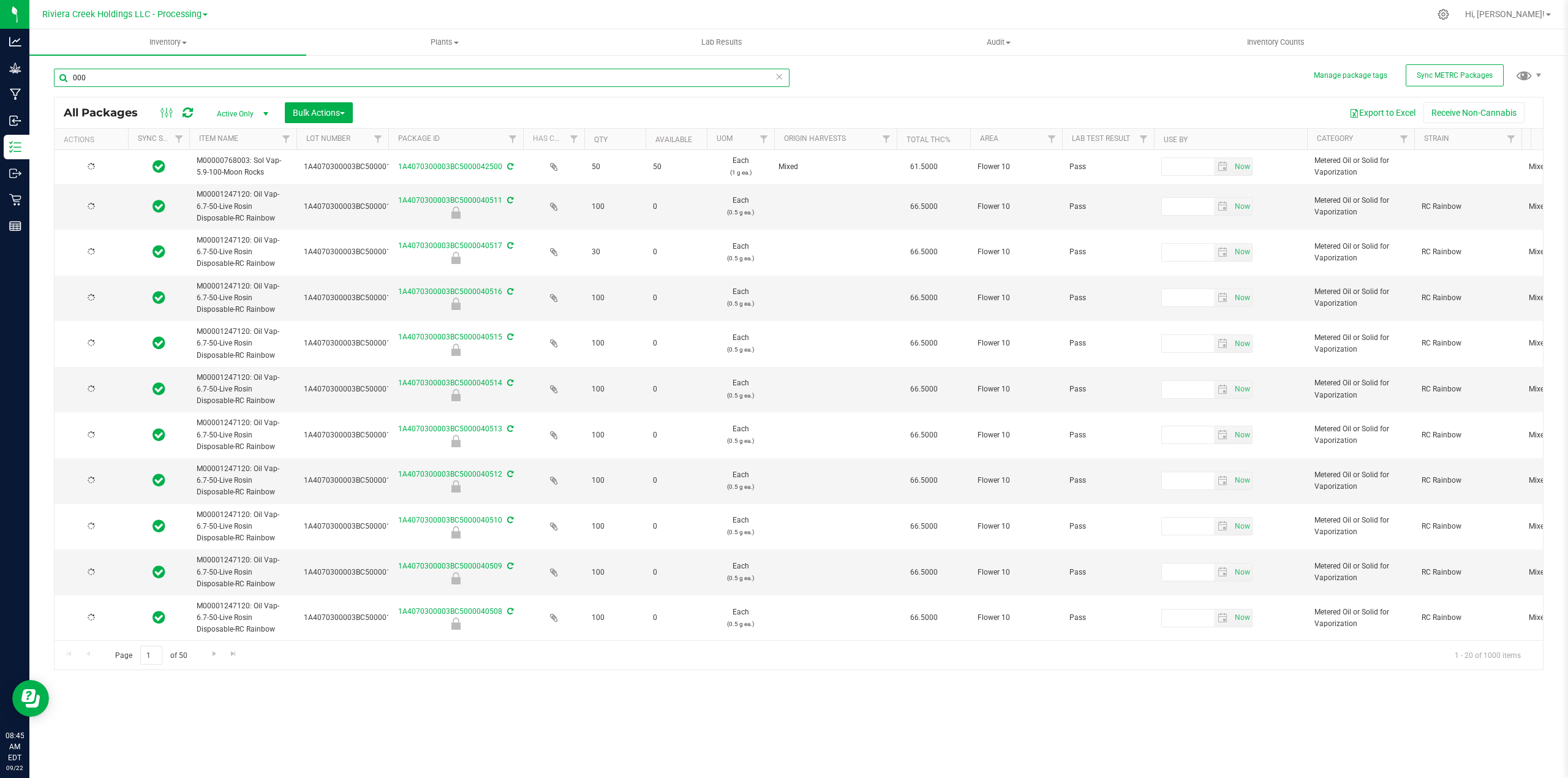
type input "[DATE]"
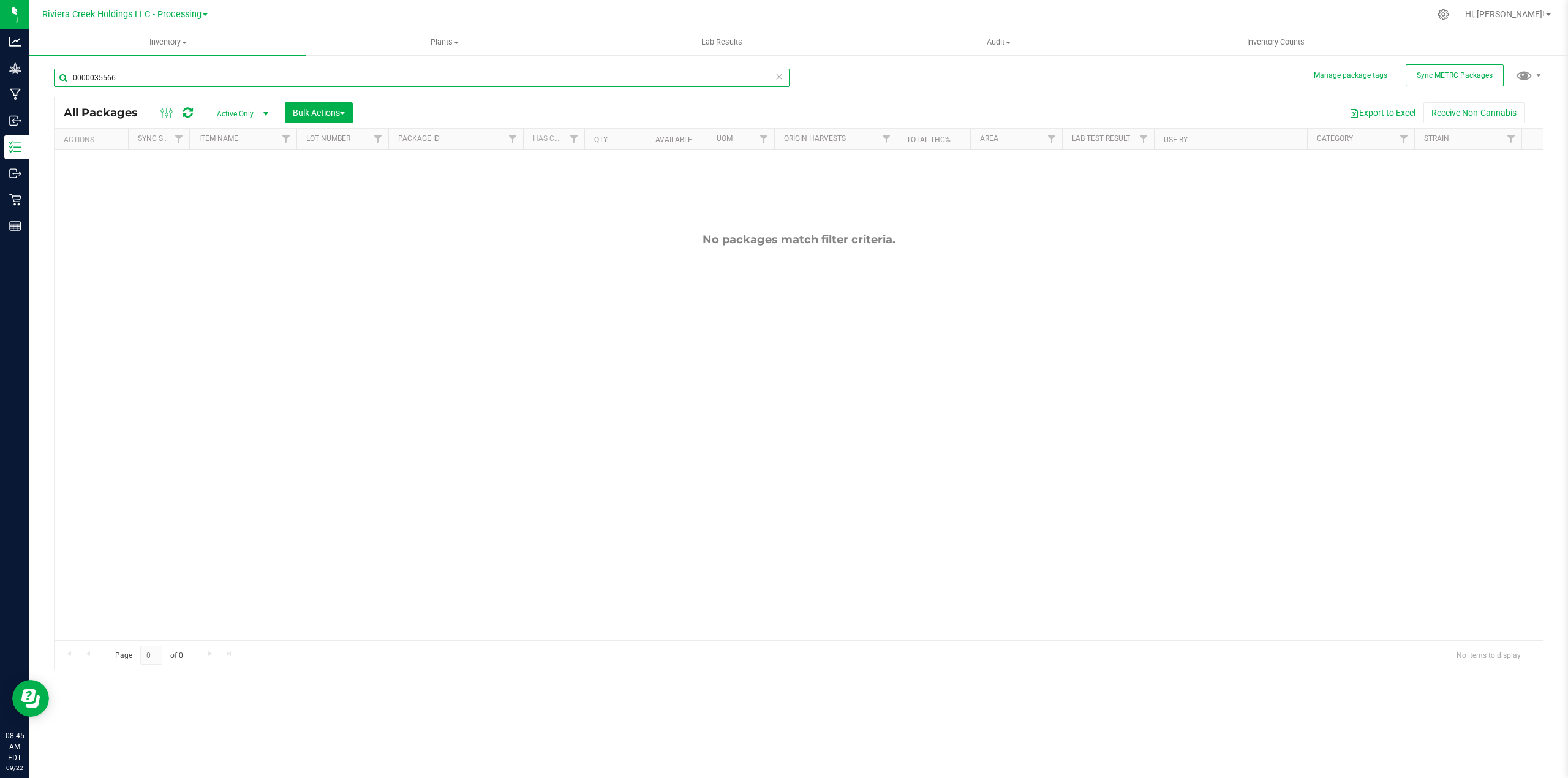
click at [80, 75] on input "0000035566" at bounding box center [421, 77] width 736 height 18
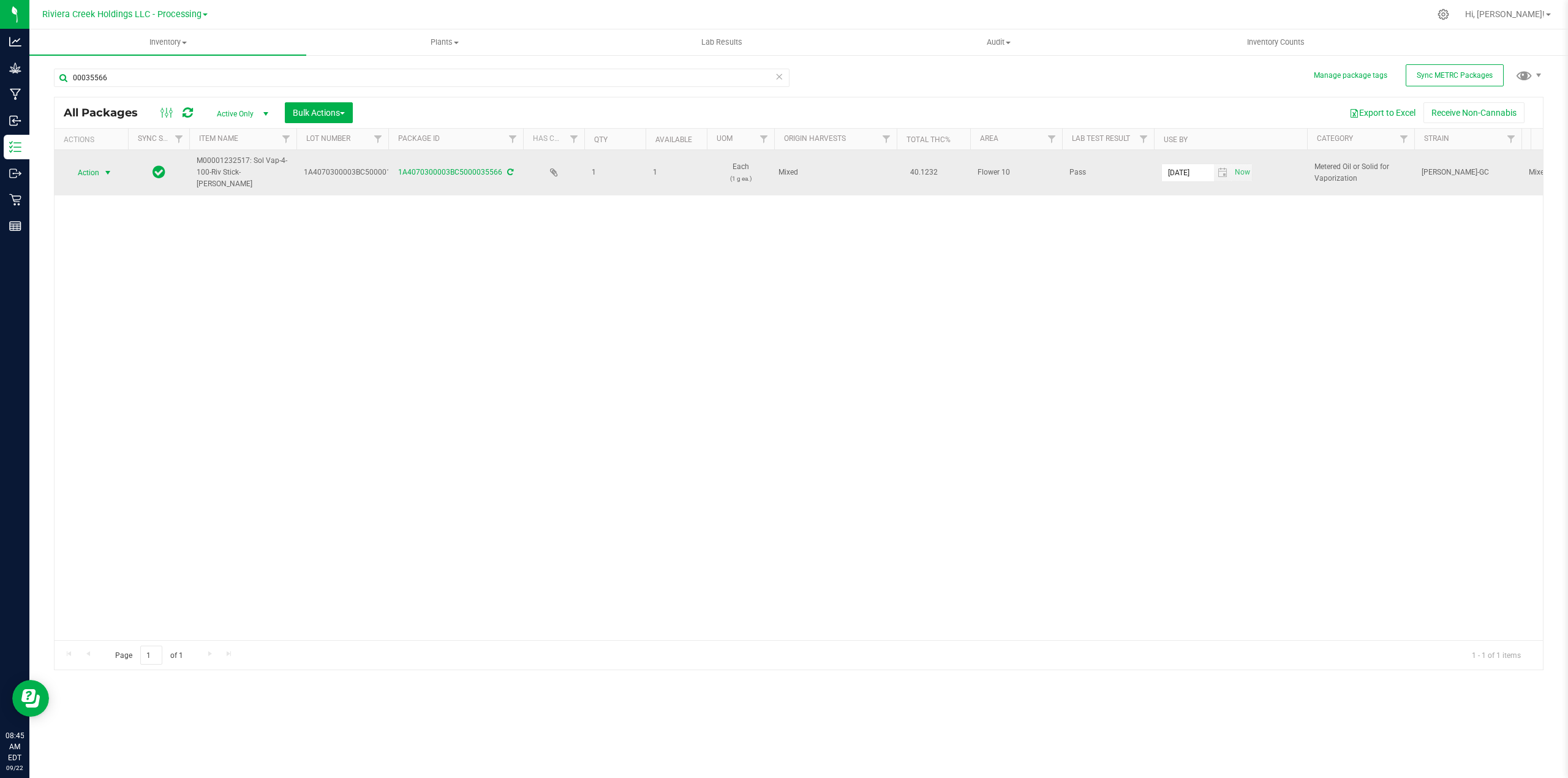
click at [108, 174] on span "select" at bounding box center [108, 172] width 10 height 10
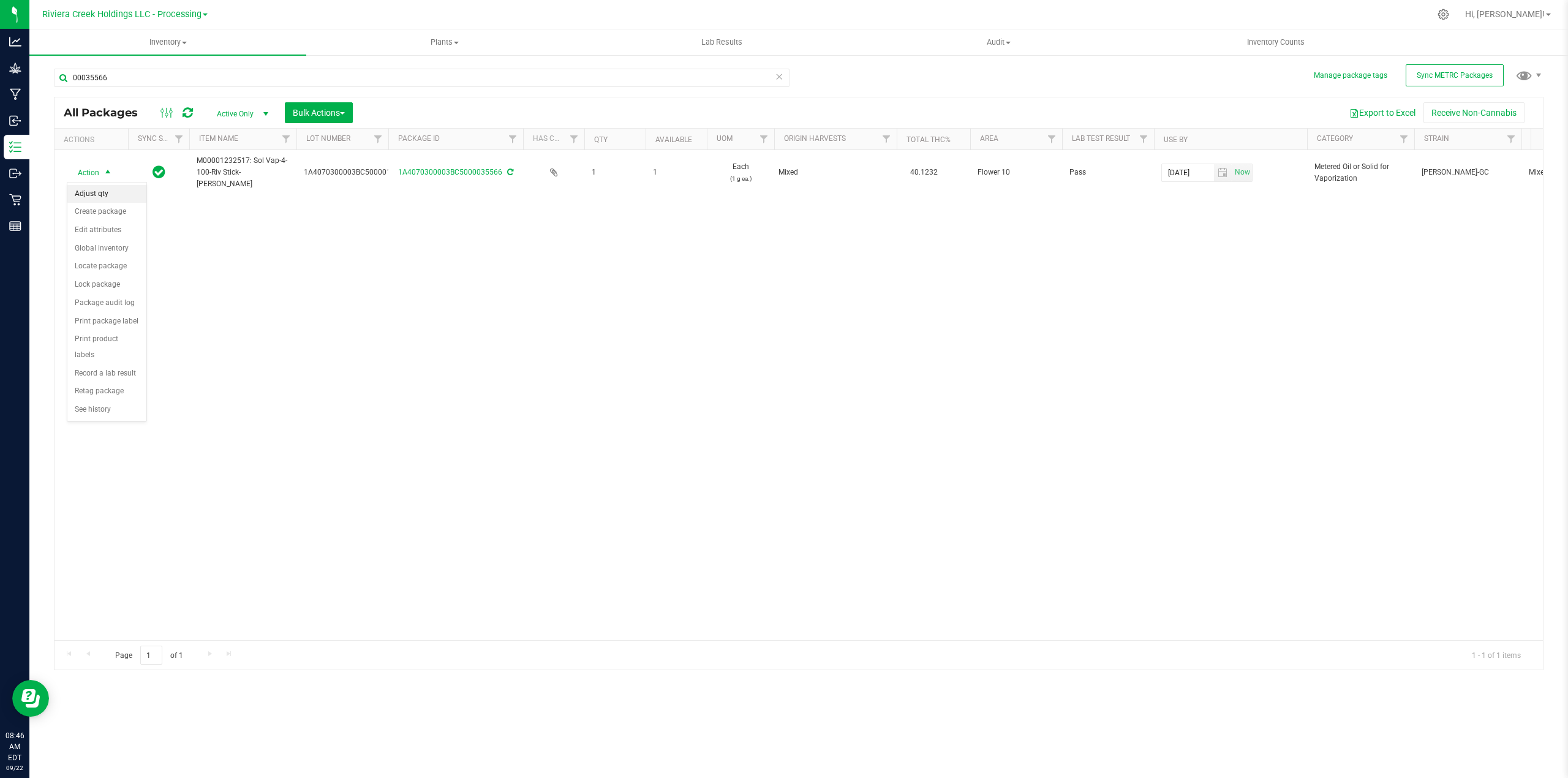
click at [97, 194] on li "Adjust qty" at bounding box center [107, 194] width 79 height 18
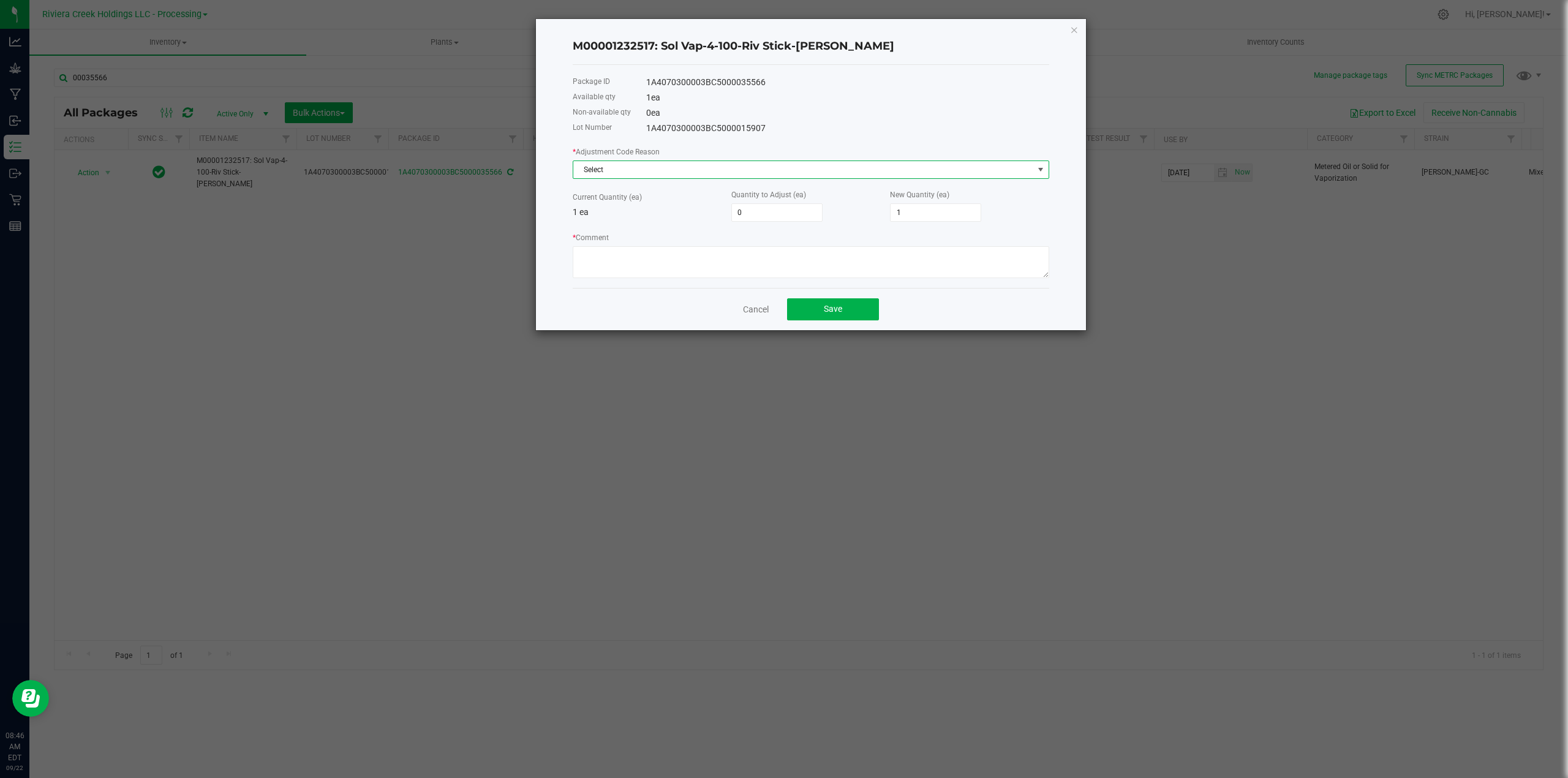
click at [1039, 165] on span at bounding box center [1041, 170] width 10 height 10
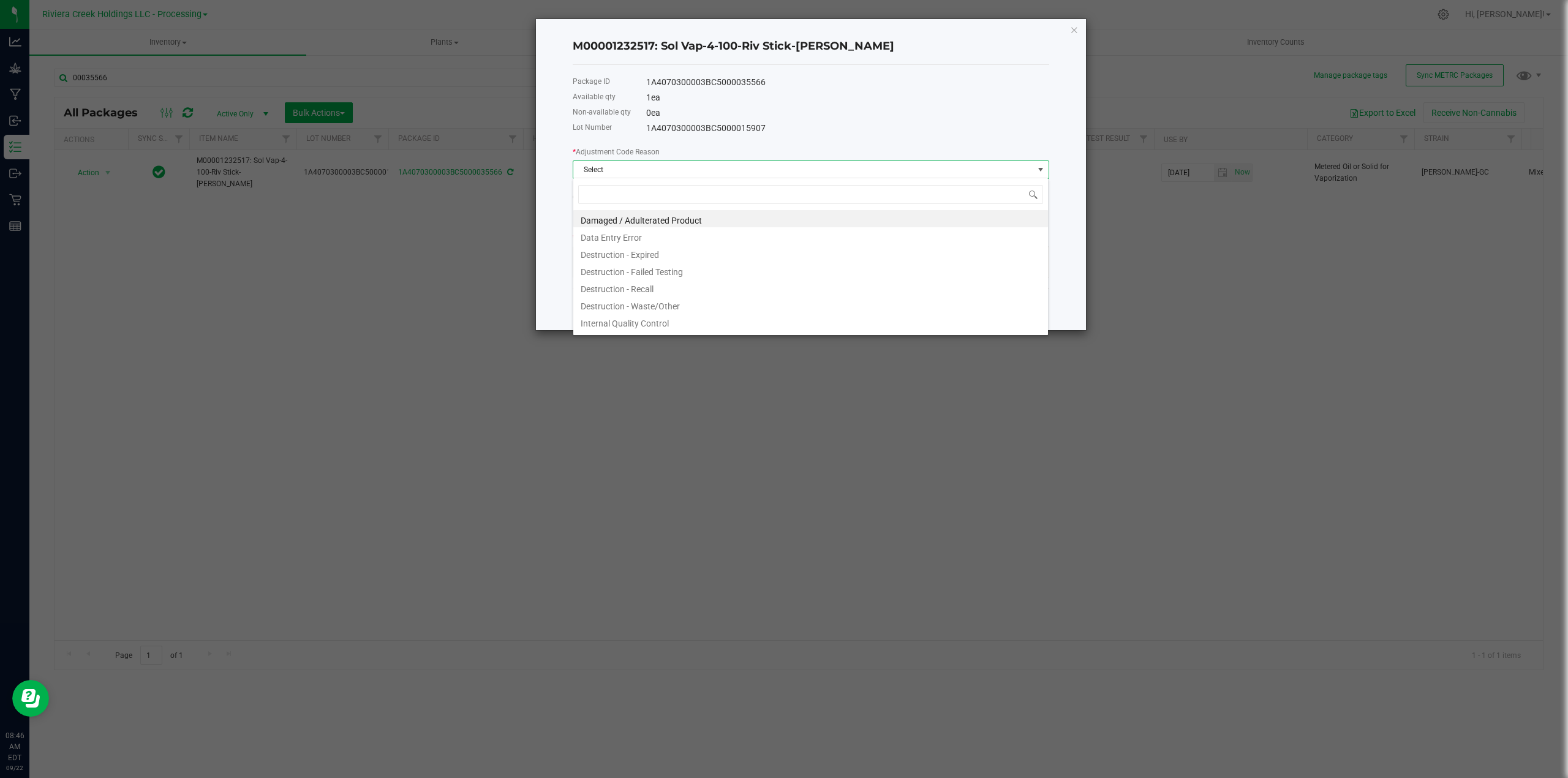
click at [1079, 27] on div "M00001232517: Sol Vap-4-100-Riv Stick-[PERSON_NAME] Package ID 1A4070300003BC50…" at bounding box center [811, 174] width 551 height 312
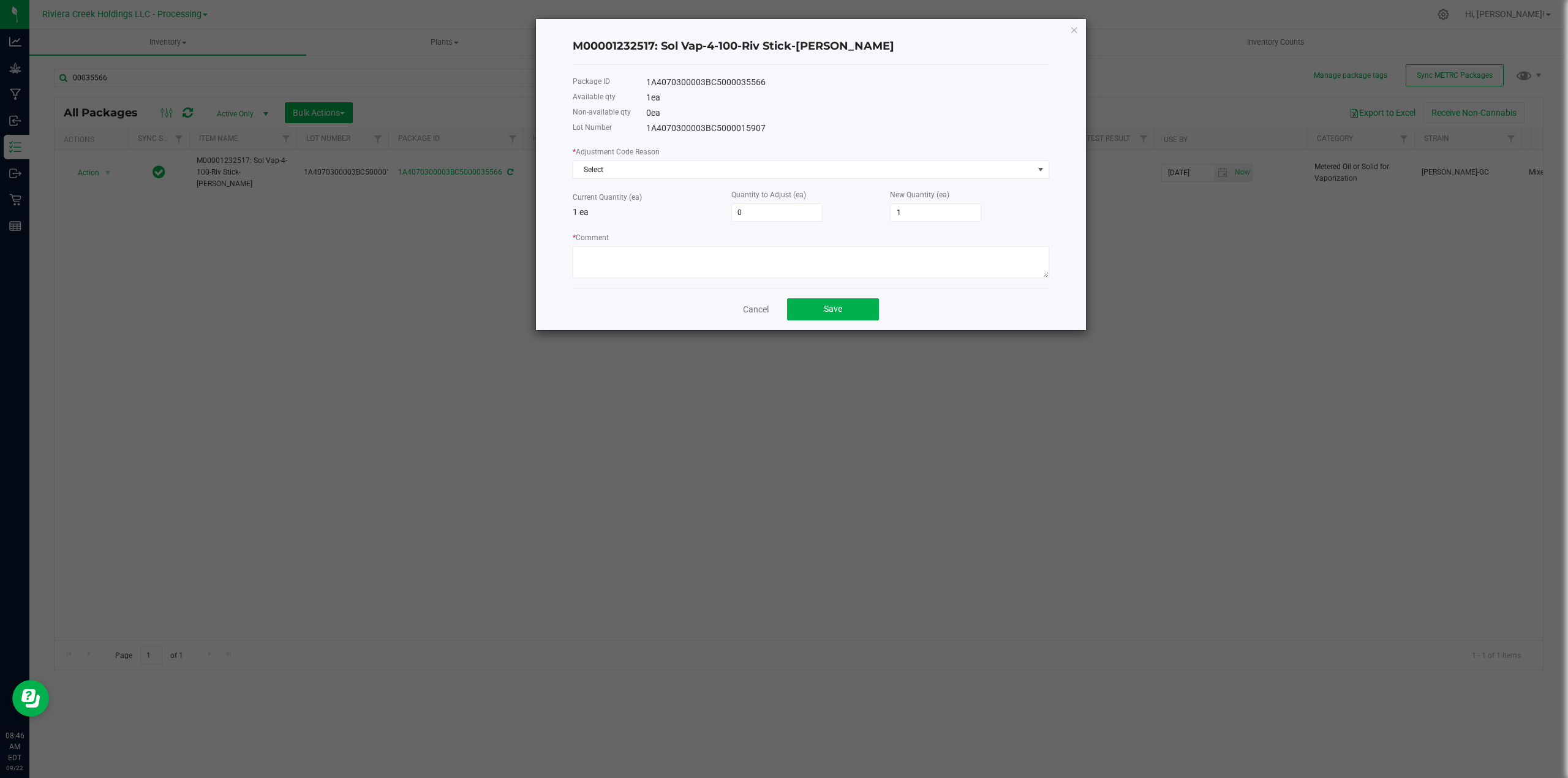
click at [1066, 19] on div "M00001232517: Sol Vap-4-100-Riv Stick-[PERSON_NAME] Package ID 1A4070300003BC50…" at bounding box center [811, 174] width 551 height 312
click at [1074, 26] on icon "button" at bounding box center [1075, 30] width 9 height 14
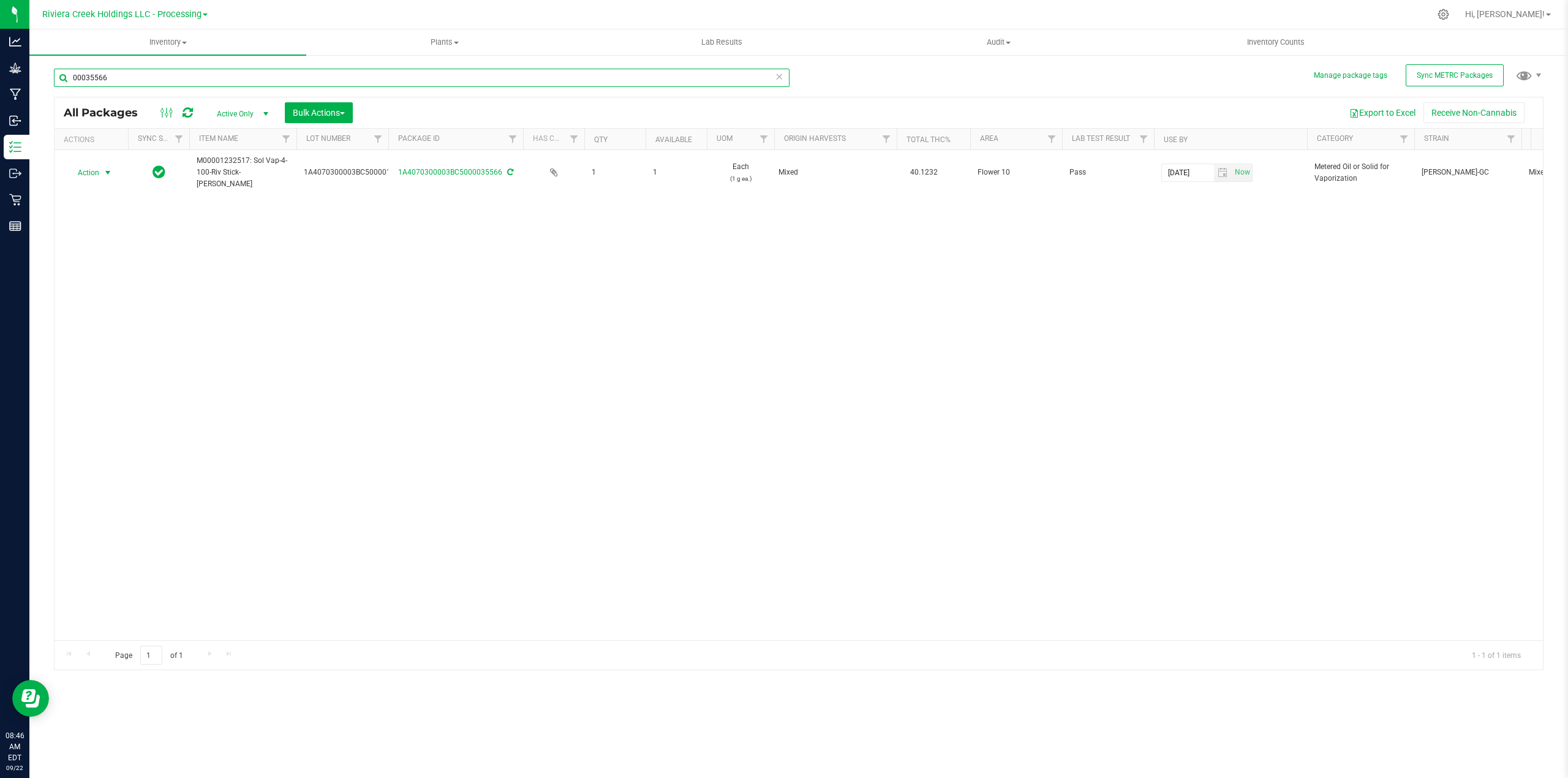
click at [124, 81] on input "00035566" at bounding box center [421, 77] width 736 height 18
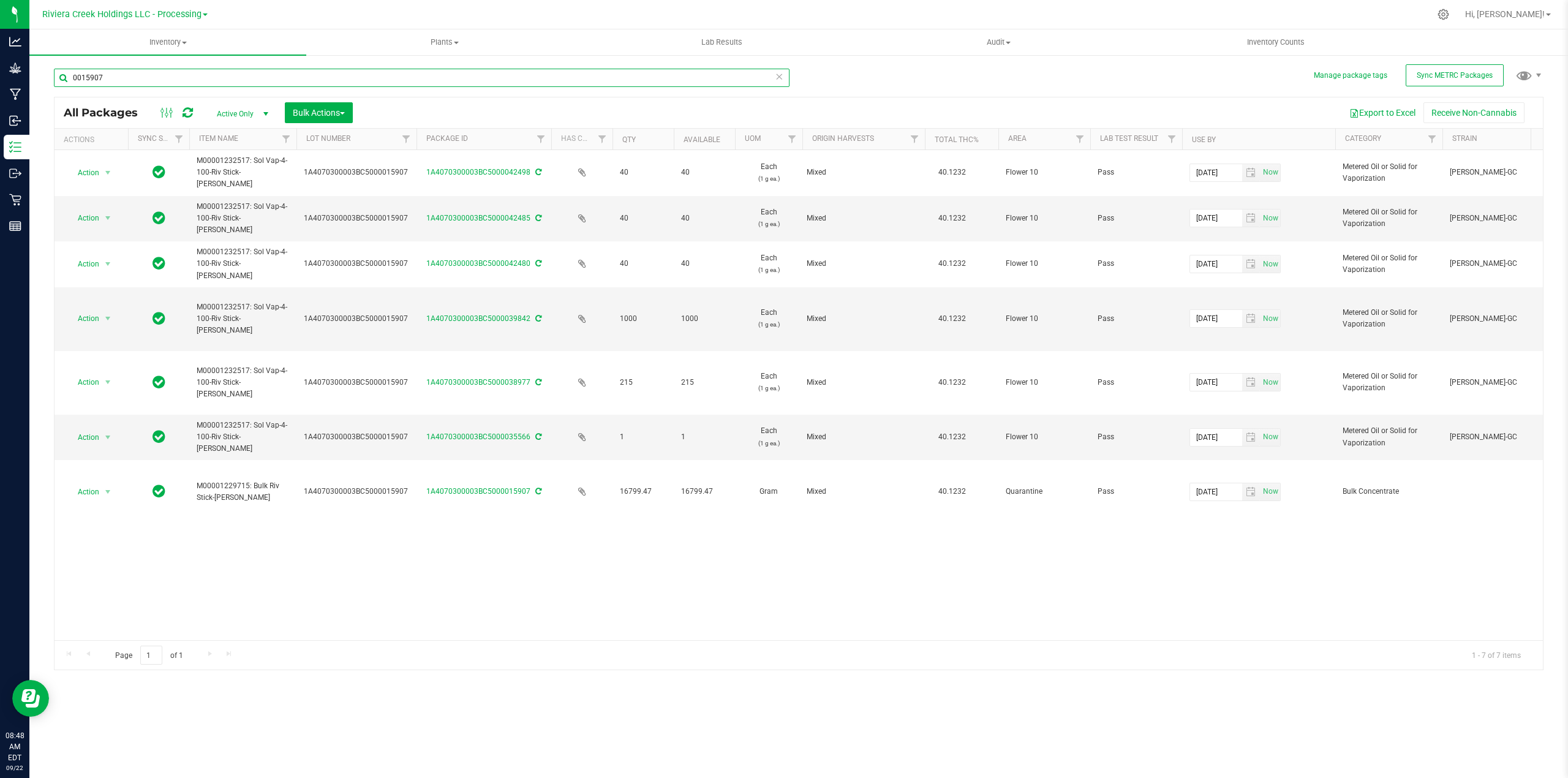
drag, startPoint x: 388, startPoint y: 142, endPoint x: 418, endPoint y: 144, distance: 30.1
click at [418, 144] on div "Actions Sync Status Item Name Lot Number Package ID Has COA Qty Available UOM O…" at bounding box center [793, 138] width 1477 height 21
type input "0015907"
click at [109, 438] on span "select" at bounding box center [108, 438] width 10 height 10
drag, startPoint x: 398, startPoint y: 578, endPoint x: 395, endPoint y: 564, distance: 14.3
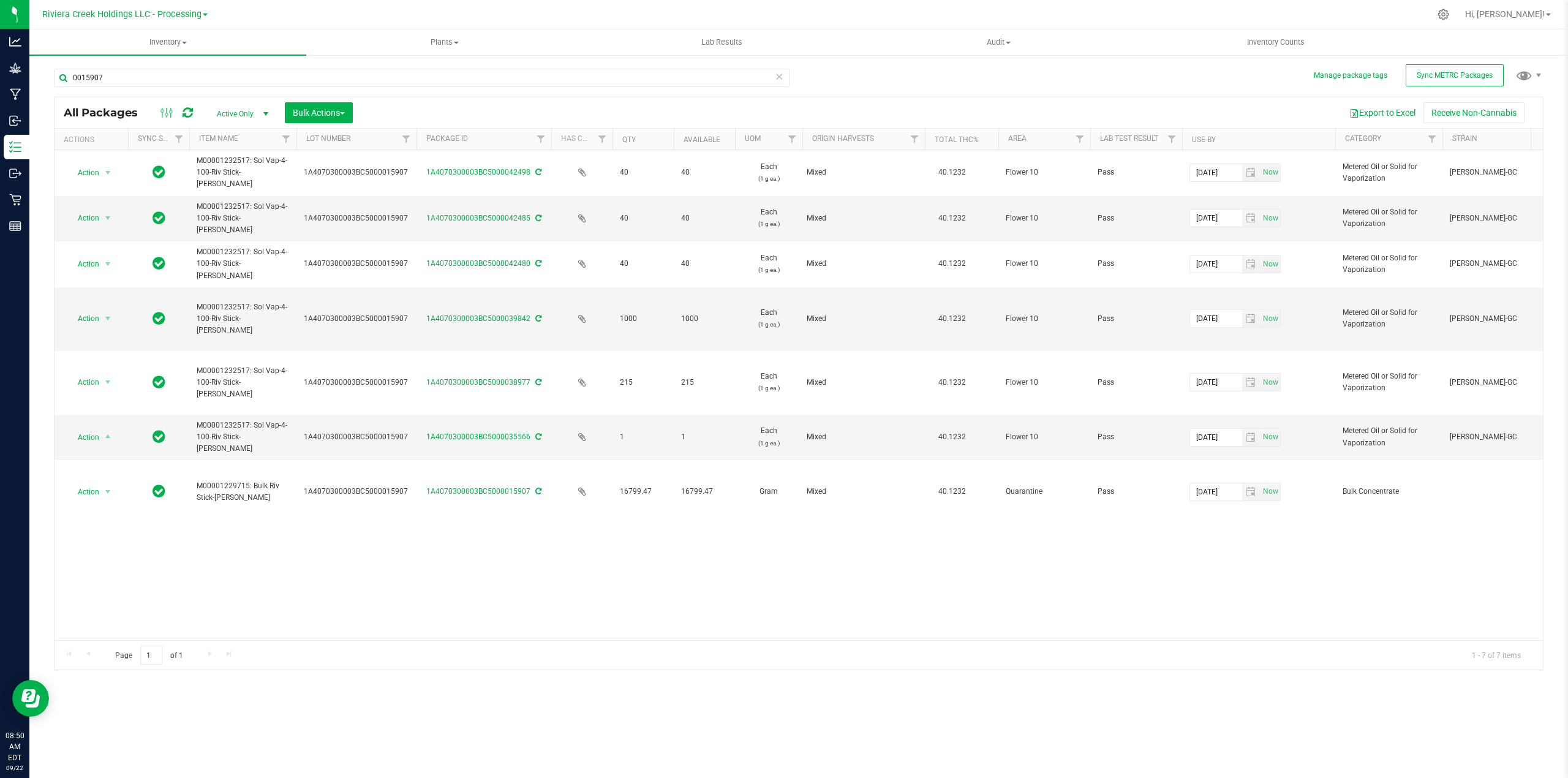
click at [400, 578] on div "Action Action Adjust qty Create package Edit attributes Global inventory Locate…" at bounding box center [799, 395] width 1489 height 491
click at [108, 438] on span "select" at bounding box center [108, 438] width 10 height 10
click at [93, 460] on li "Adjust qty" at bounding box center [107, 459] width 79 height 18
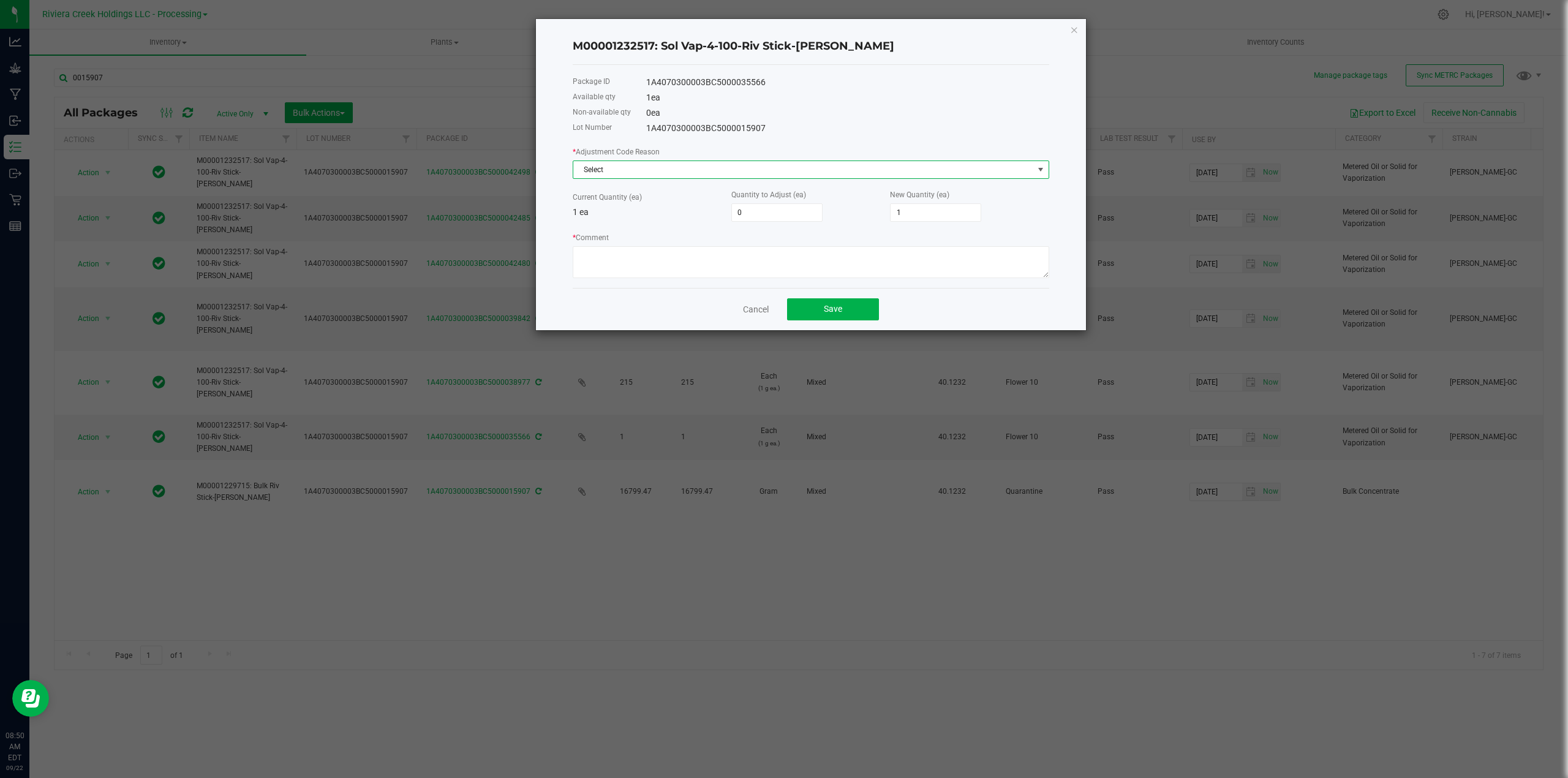
click at [1042, 165] on span at bounding box center [1041, 170] width 10 height 10
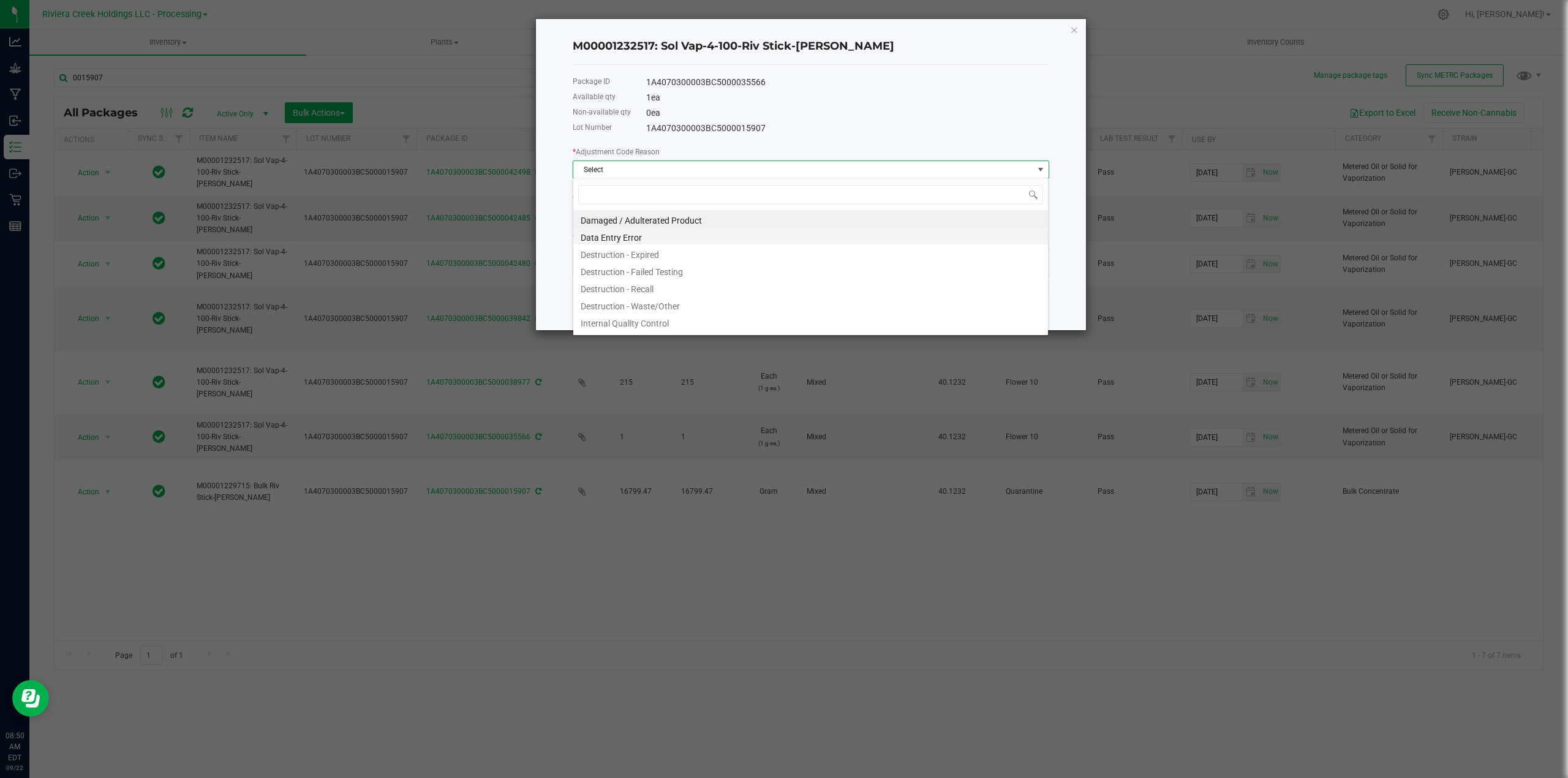
click at [633, 238] on li "Data Entry Error" at bounding box center [811, 235] width 475 height 17
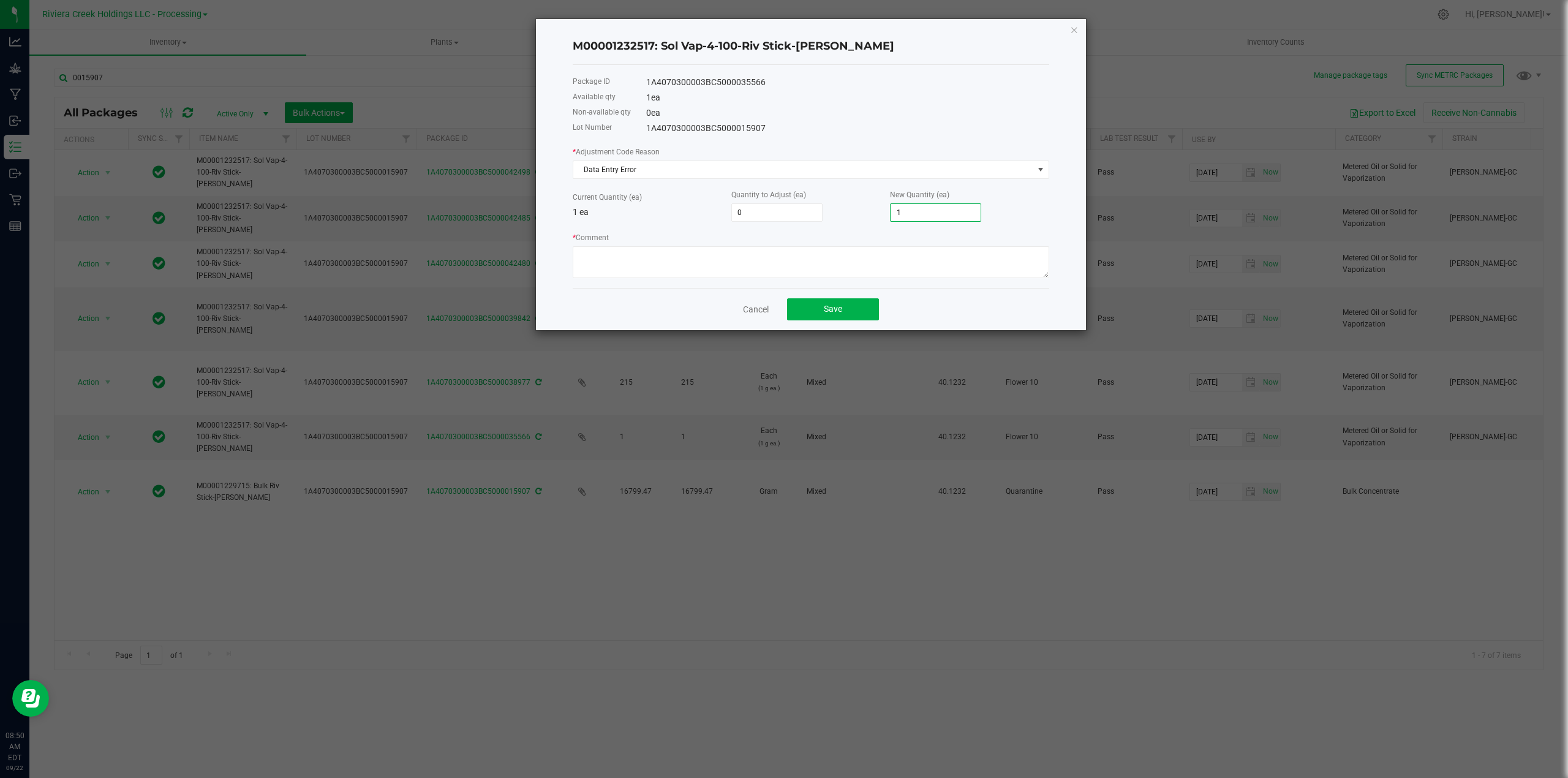
type input "-1"
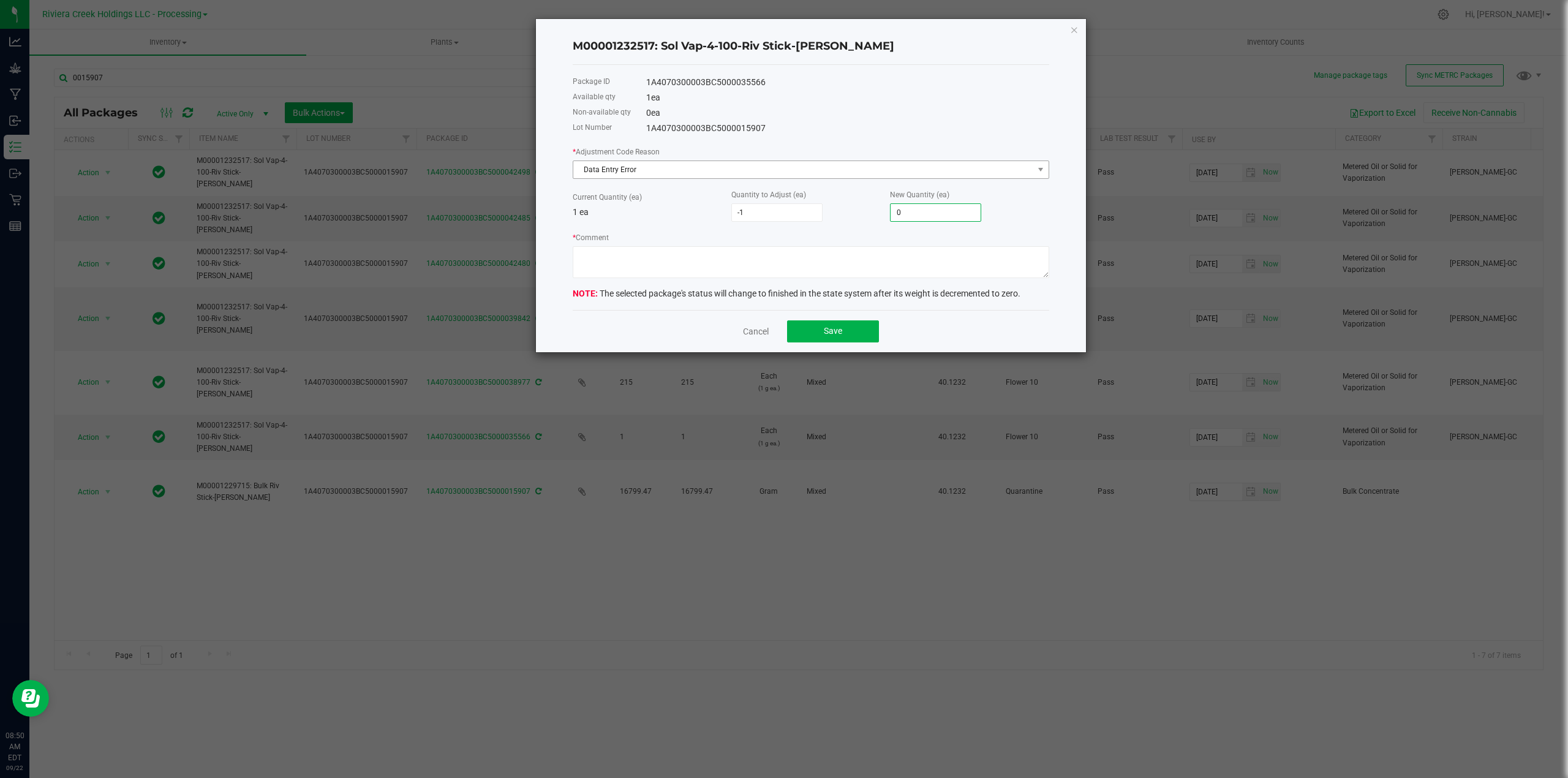
type input "0"
drag, startPoint x: 612, startPoint y: 165, endPoint x: 559, endPoint y: 168, distance: 53.1
click at [559, 168] on div "M00001232517: Sol Vap-4-100-Riv Stick-[PERSON_NAME] Package ID 1A4070300003BC50…" at bounding box center [811, 185] width 551 height 333
copy span "Data Entry Error"
click at [581, 253] on textarea "* Comment" at bounding box center [811, 261] width 477 height 31
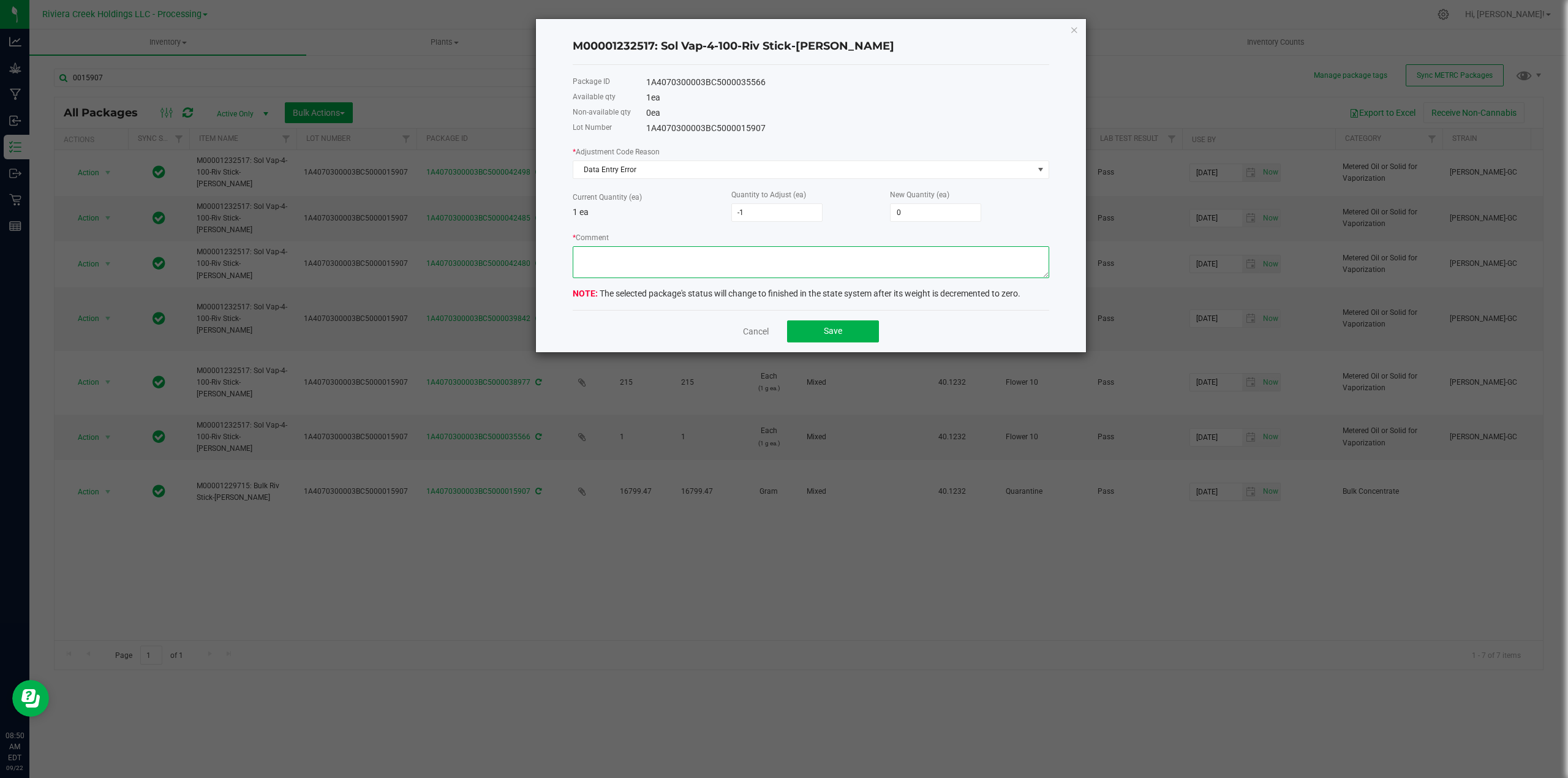
paste textarea "Data Entry Error"
type textarea "Data Entry Error. Corresponding batch #15907"
click at [851, 331] on button "Save" at bounding box center [833, 332] width 92 height 22
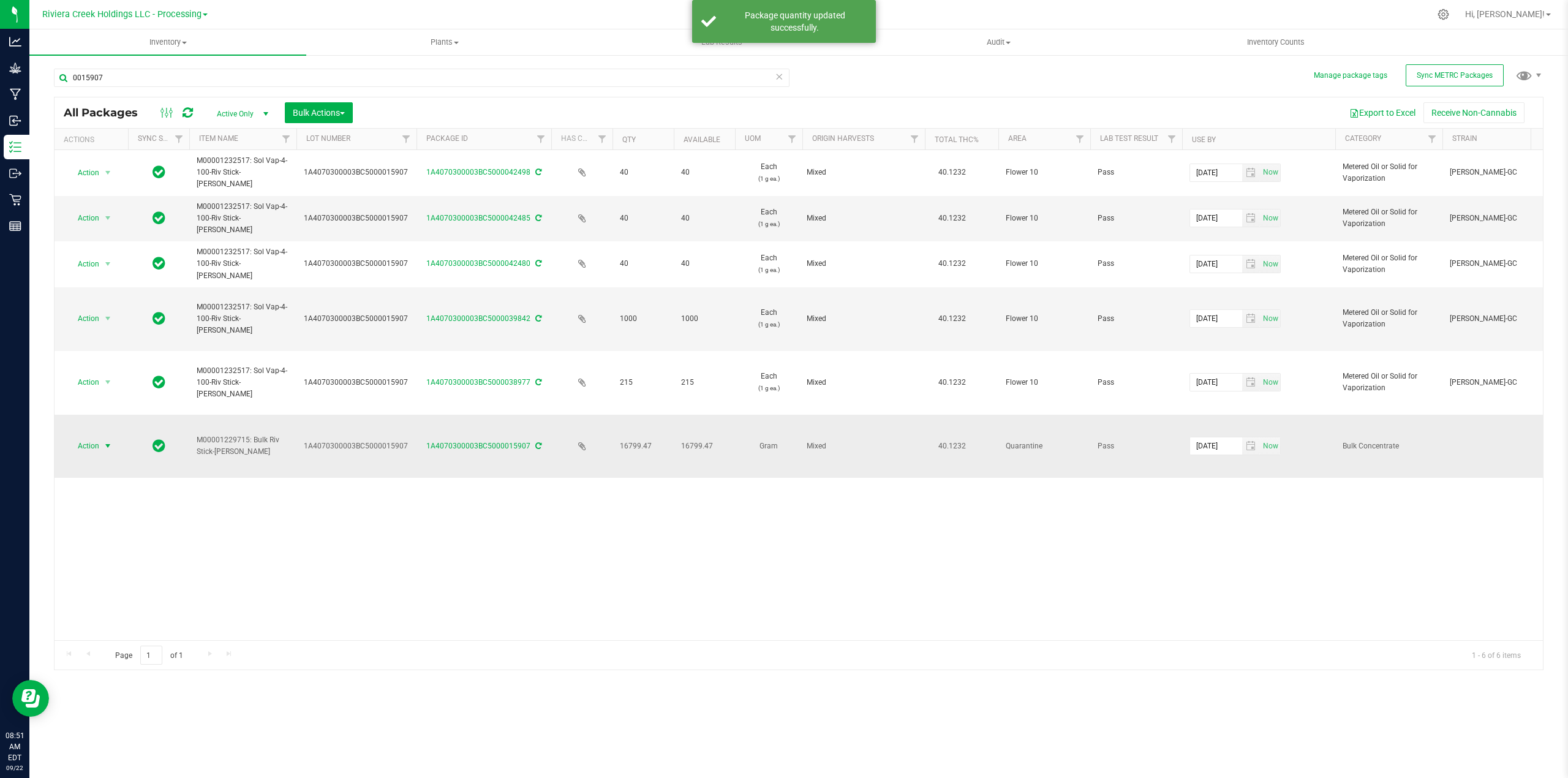
click at [101, 446] on span "select" at bounding box center [108, 446] width 15 height 17
click at [98, 469] on li "Adjust qty" at bounding box center [107, 469] width 79 height 18
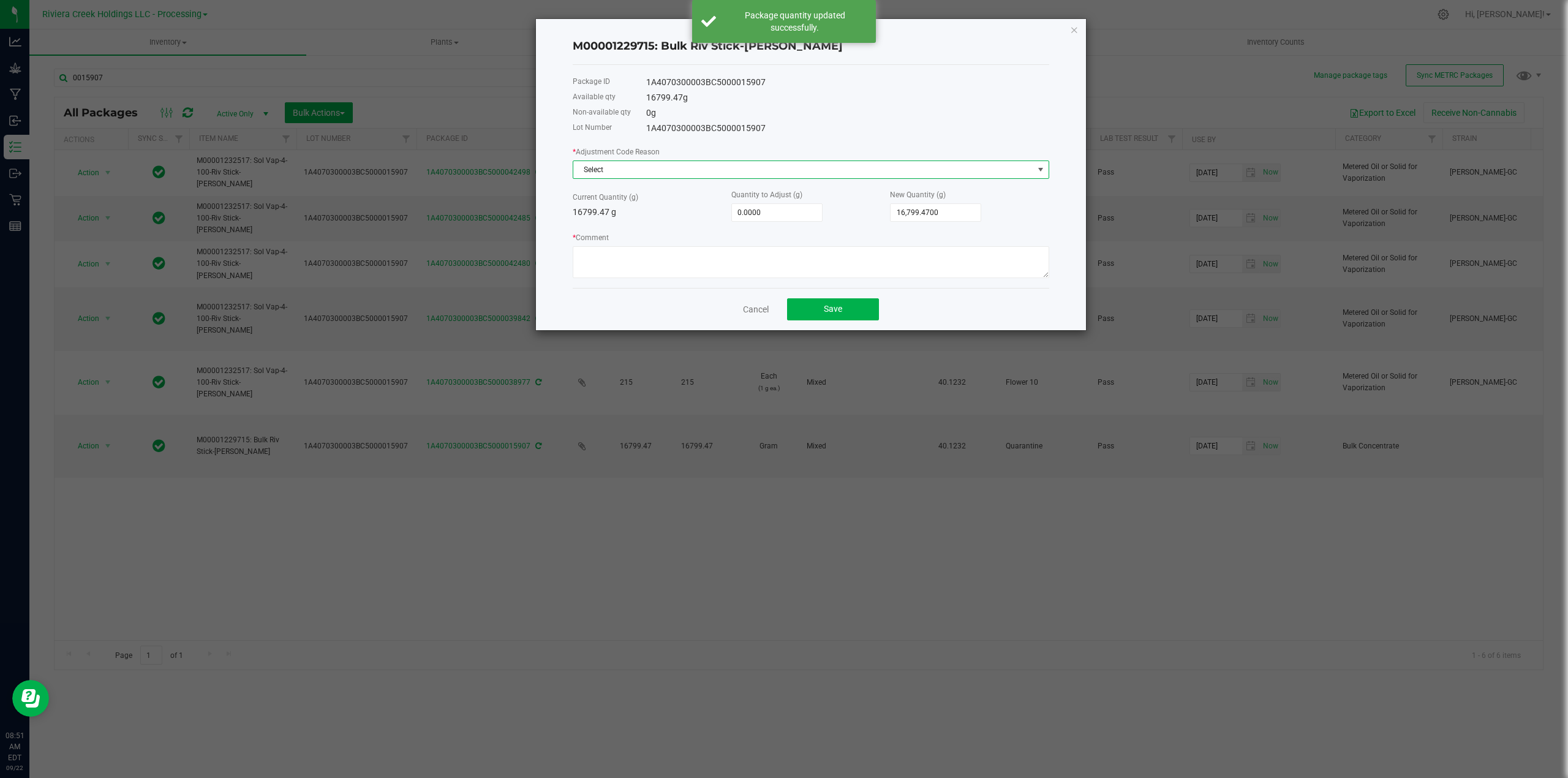
click at [1040, 165] on span at bounding box center [1041, 170] width 10 height 10
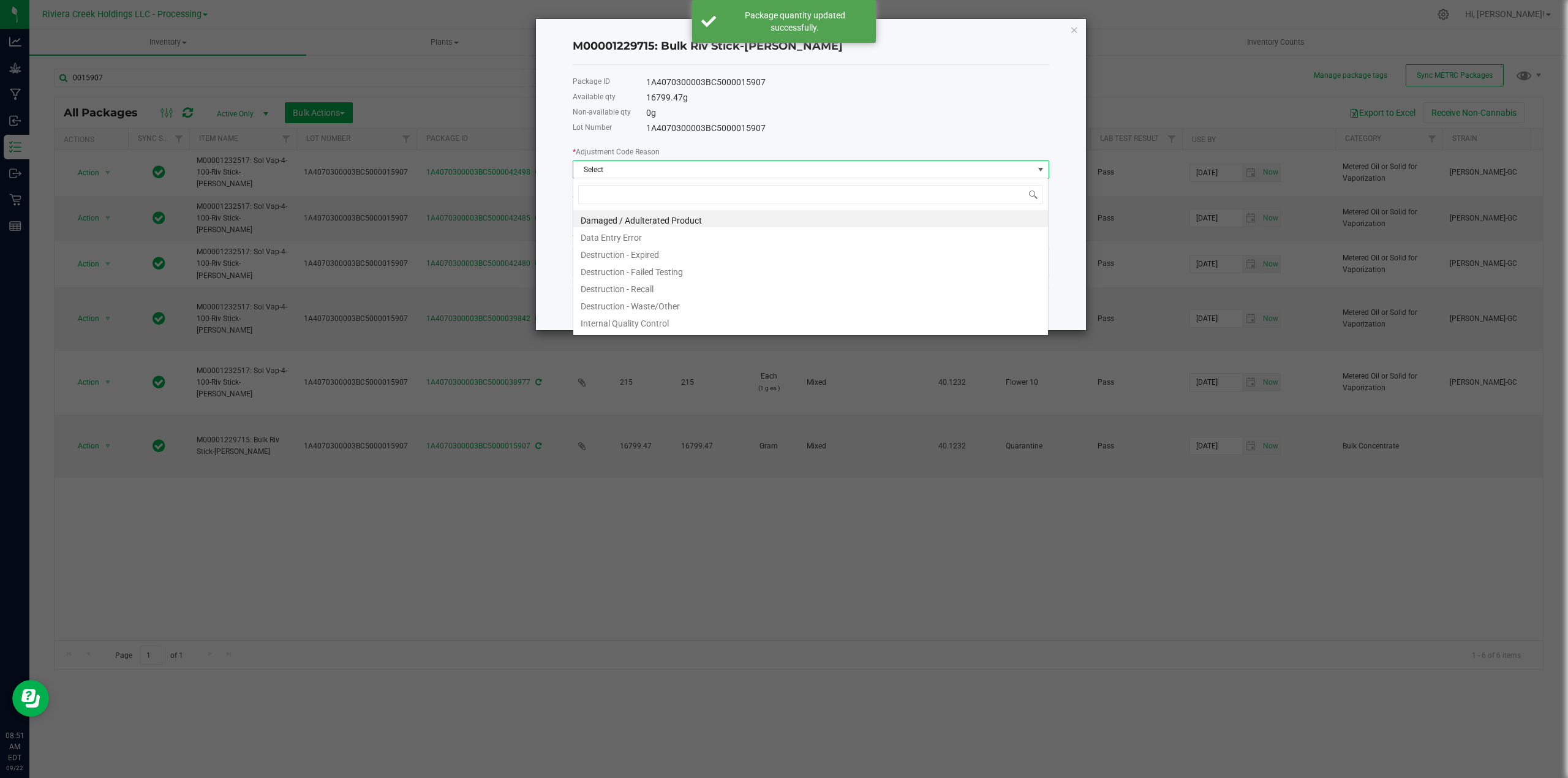
scroll to position [18, 476]
click at [647, 241] on li "Data Entry Error" at bounding box center [811, 235] width 475 height 17
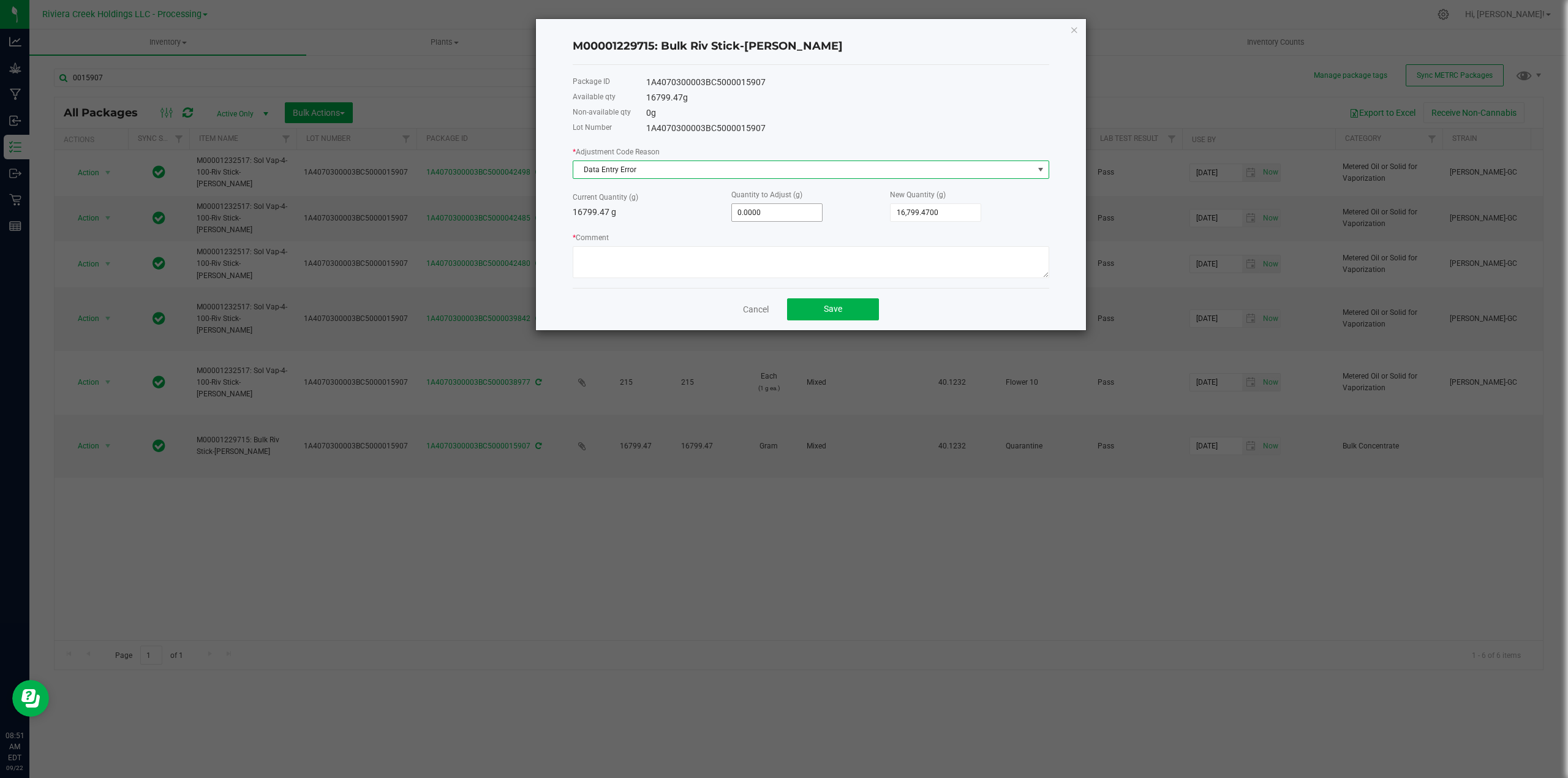
type input "0"
drag, startPoint x: 772, startPoint y: 214, endPoint x: 703, endPoint y: 219, distance: 69.2
click at [703, 219] on div "Current Quantity (g) 16799.47 g Quantity to Adjust (g) 0 New Quantity (g) 16,79…" at bounding box center [811, 205] width 477 height 34
click at [753, 214] on input "0" at bounding box center [777, 212] width 90 height 17
type input "1"
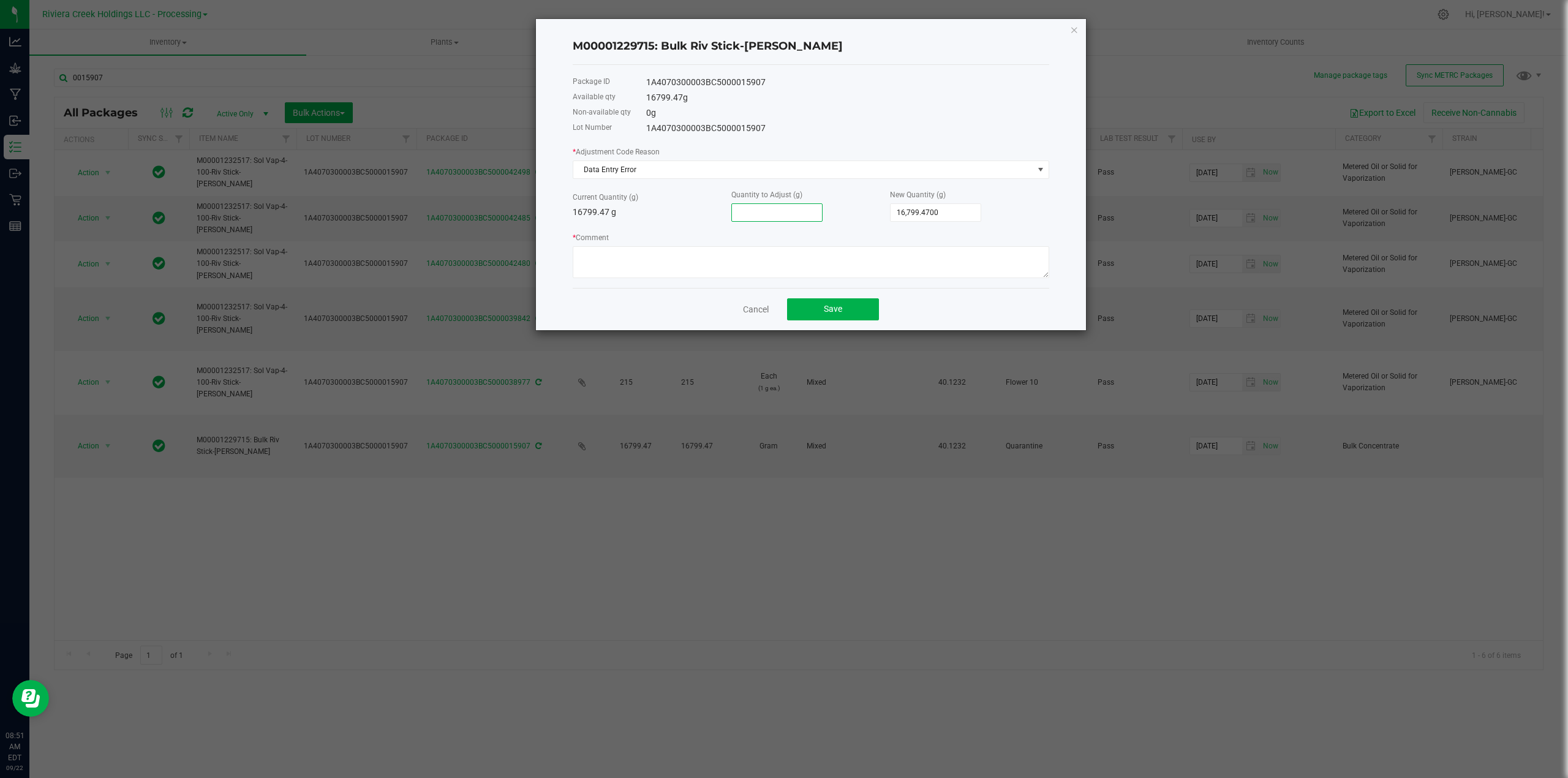
type input "16,800.4700"
type input "1.0000"
drag, startPoint x: 660, startPoint y: 168, endPoint x: 557, endPoint y: 167, distance: 103.0
click at [557, 167] on div "M00001229715: Bulk Riv Stick-[PERSON_NAME] Package ID 1A4070300003BC5000015907 …" at bounding box center [811, 174] width 551 height 312
copy span "Data Entry Error"
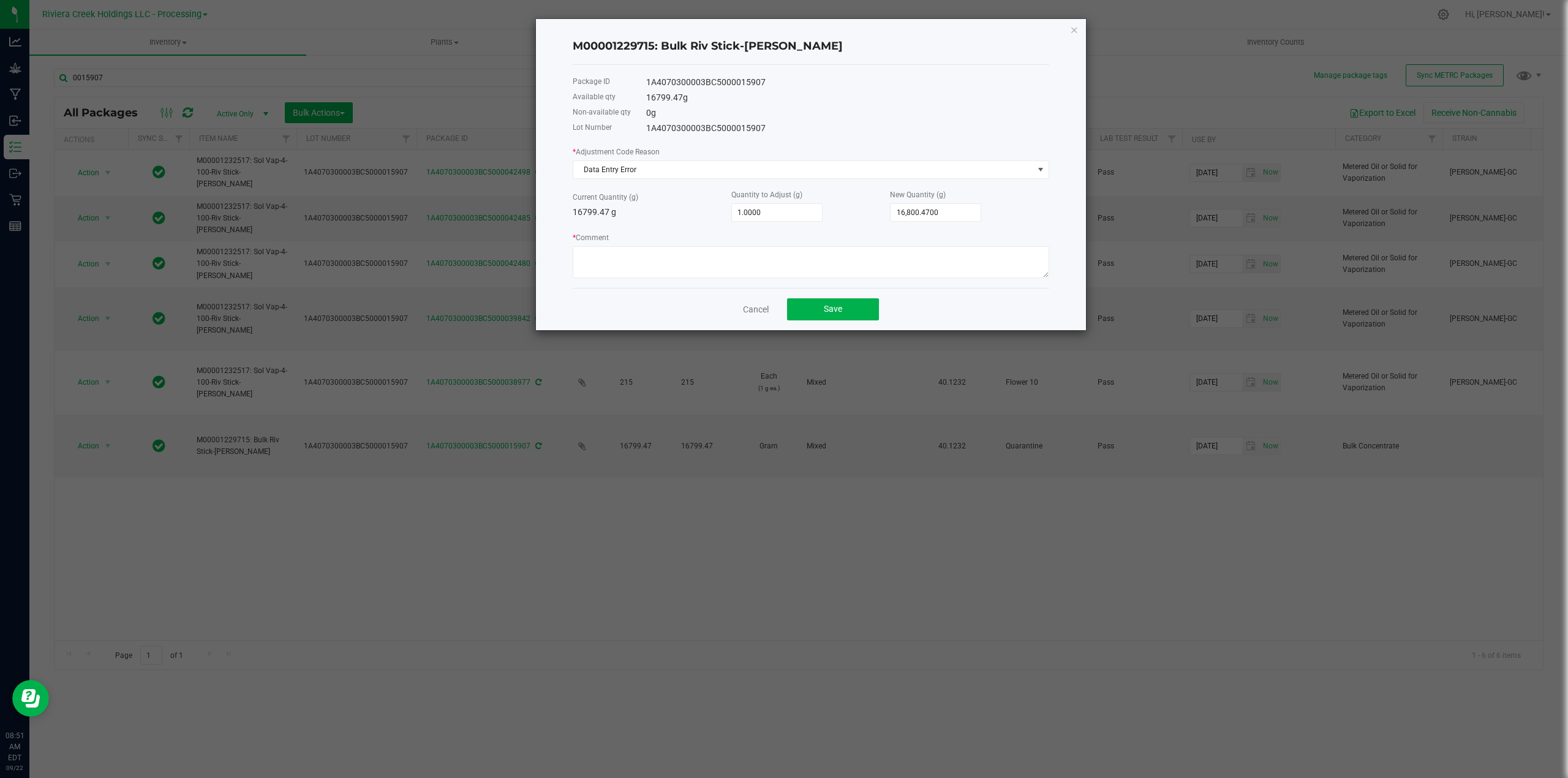
click at [583, 243] on div "* Comment" at bounding box center [811, 254] width 477 height 48
click at [583, 258] on textarea "* Comment" at bounding box center [811, 261] width 477 height 31
paste textarea "Data Entry Error"
type textarea "Data Entry Error. Corresponding tag 35566"
click at [859, 312] on button "Save" at bounding box center [833, 309] width 92 height 22
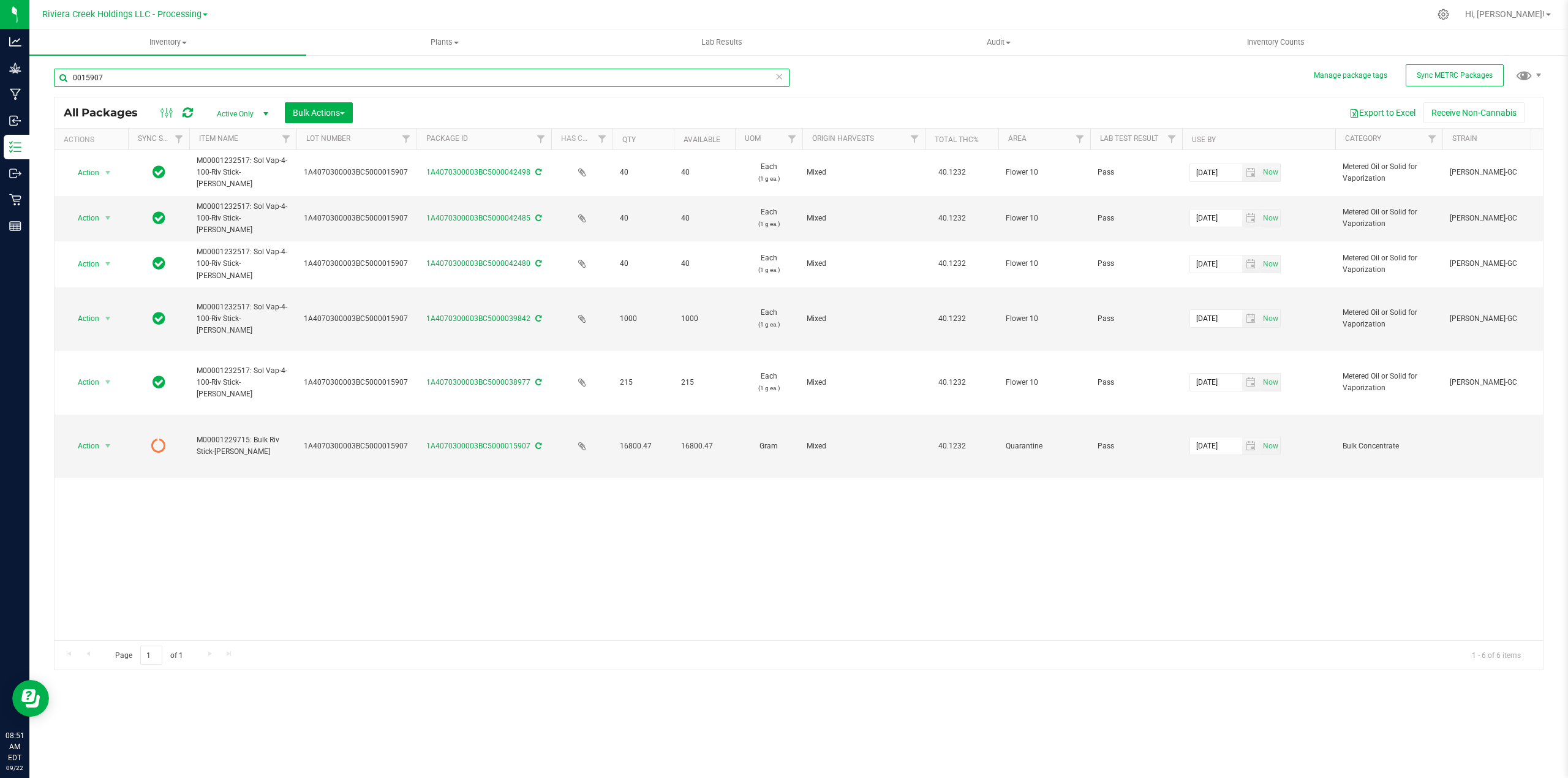
click at [122, 78] on input "0015907" at bounding box center [421, 77] width 736 height 18
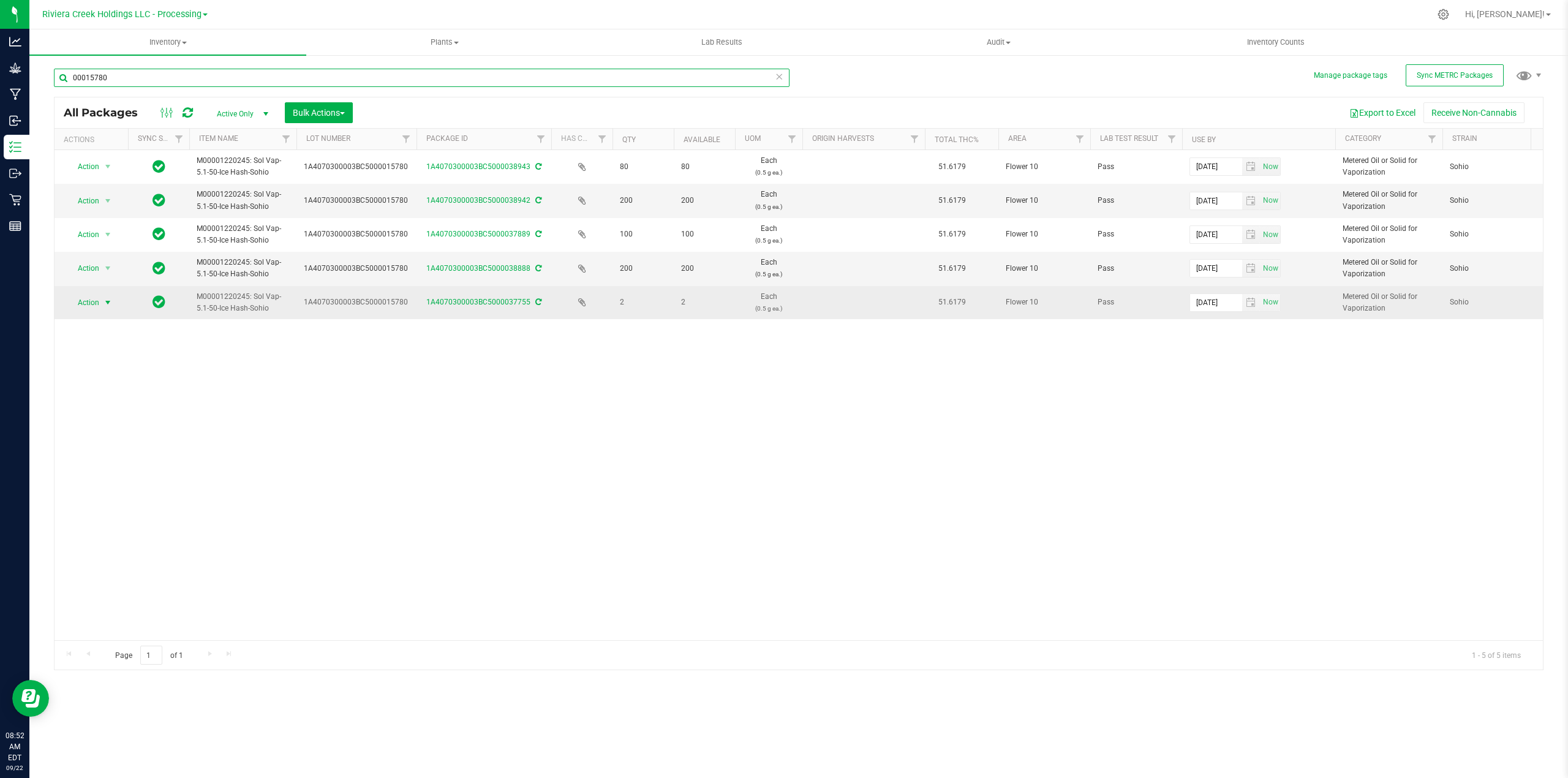
type input "00015780"
click at [106, 303] on span "select" at bounding box center [108, 303] width 10 height 10
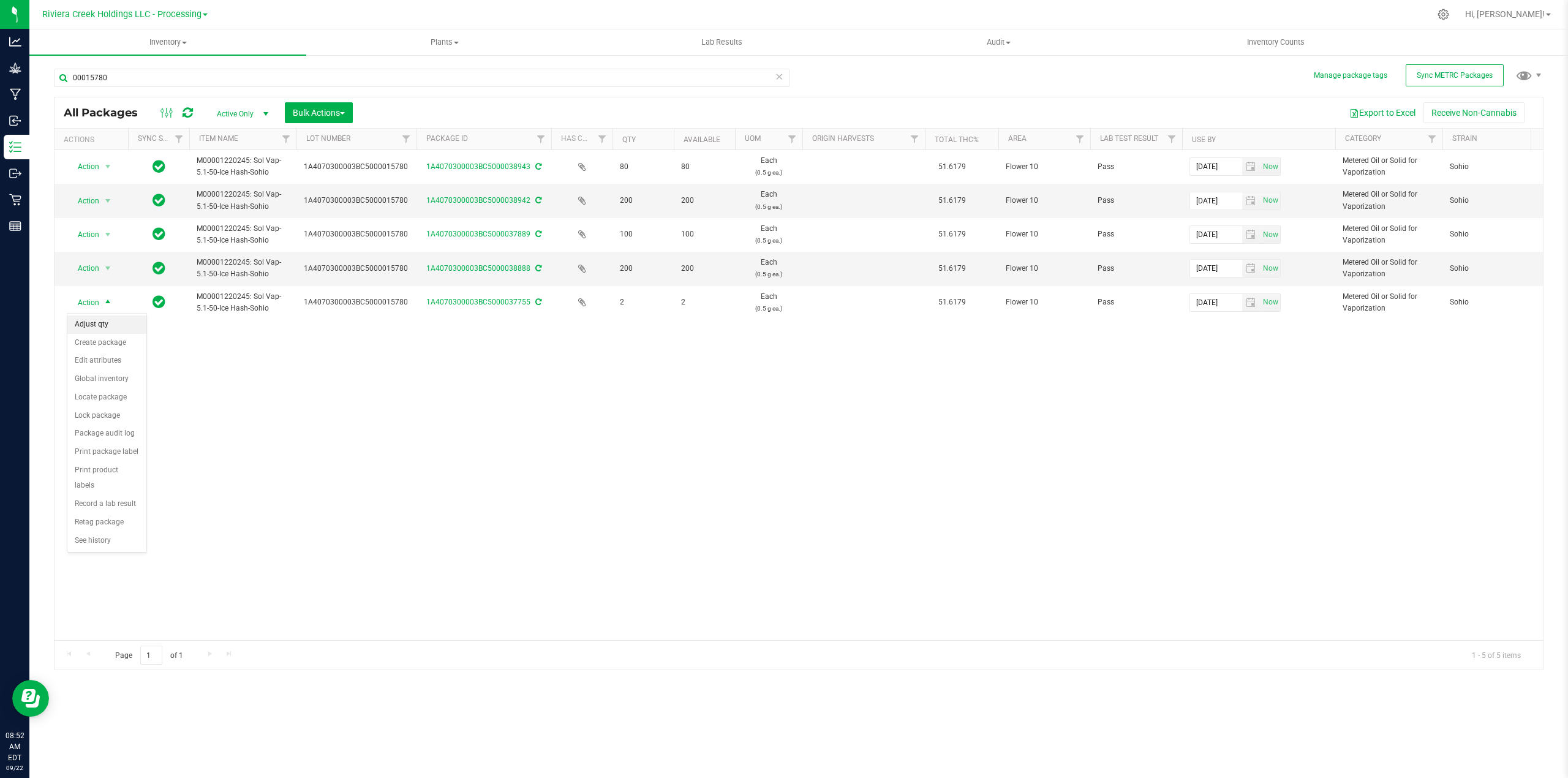
click at [93, 325] on li "Adjust qty" at bounding box center [107, 324] width 79 height 18
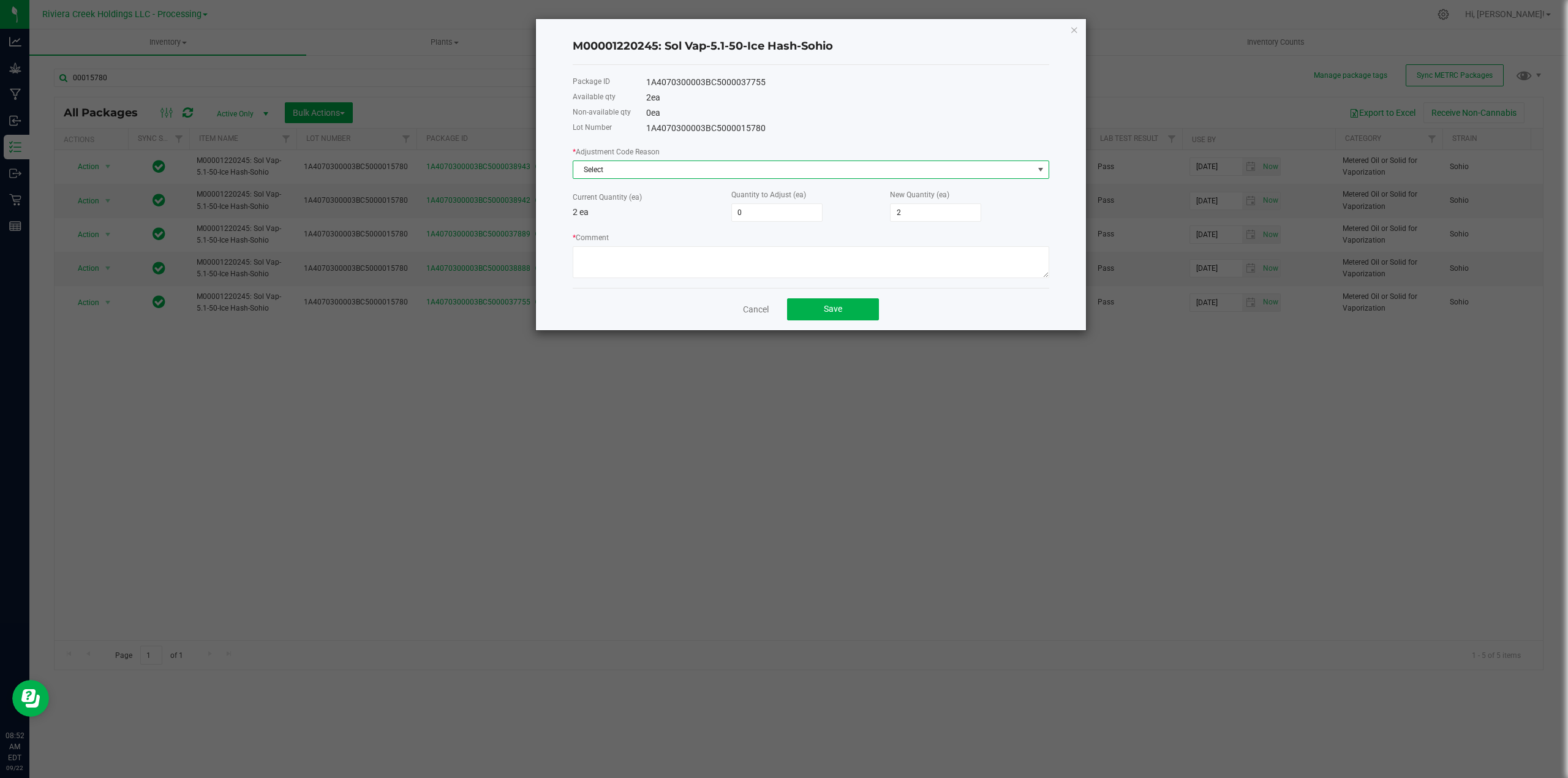
click at [1037, 167] on span at bounding box center [1041, 170] width 10 height 10
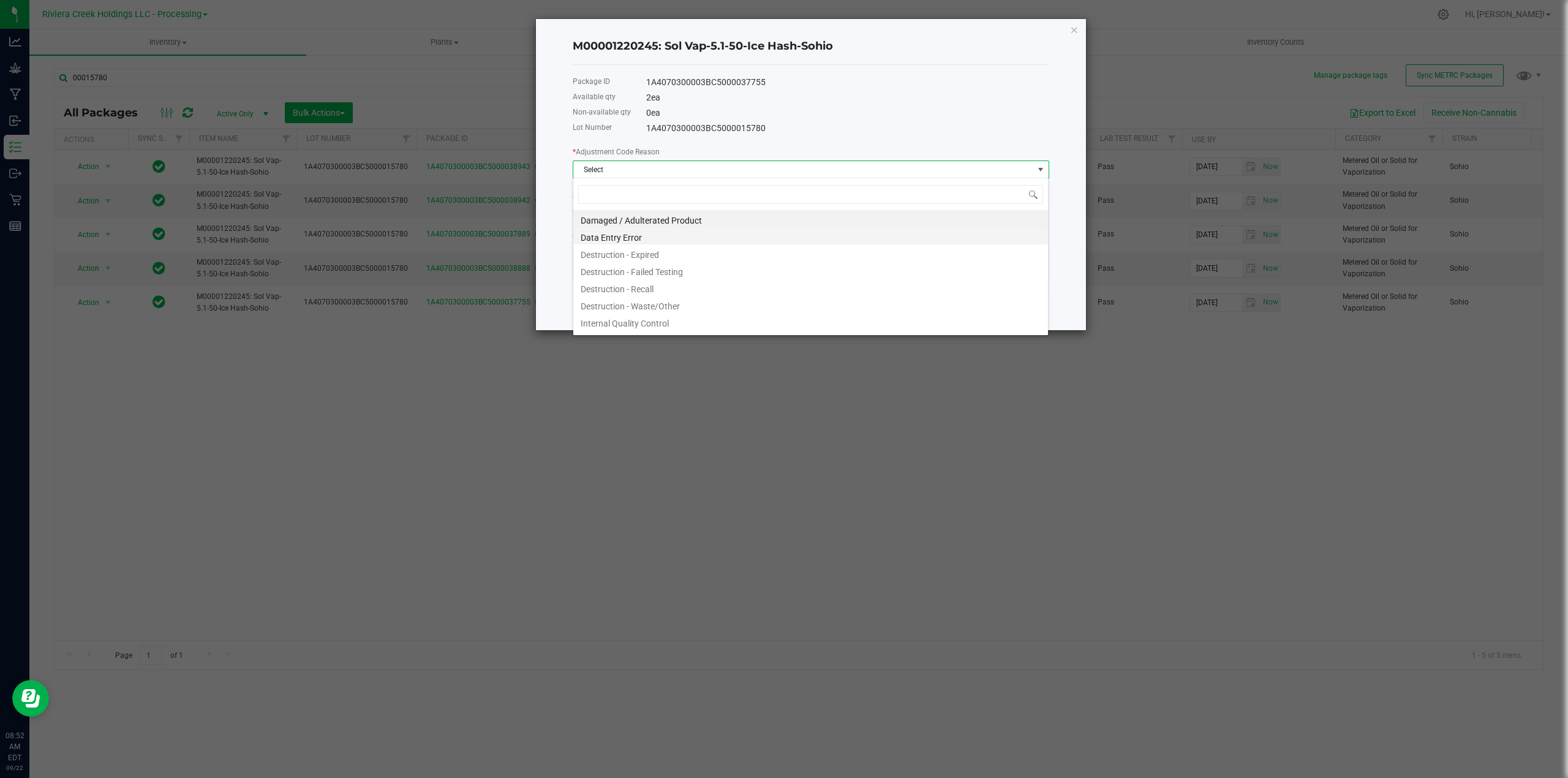
click at [633, 240] on li "Data Entry Error" at bounding box center [811, 235] width 475 height 17
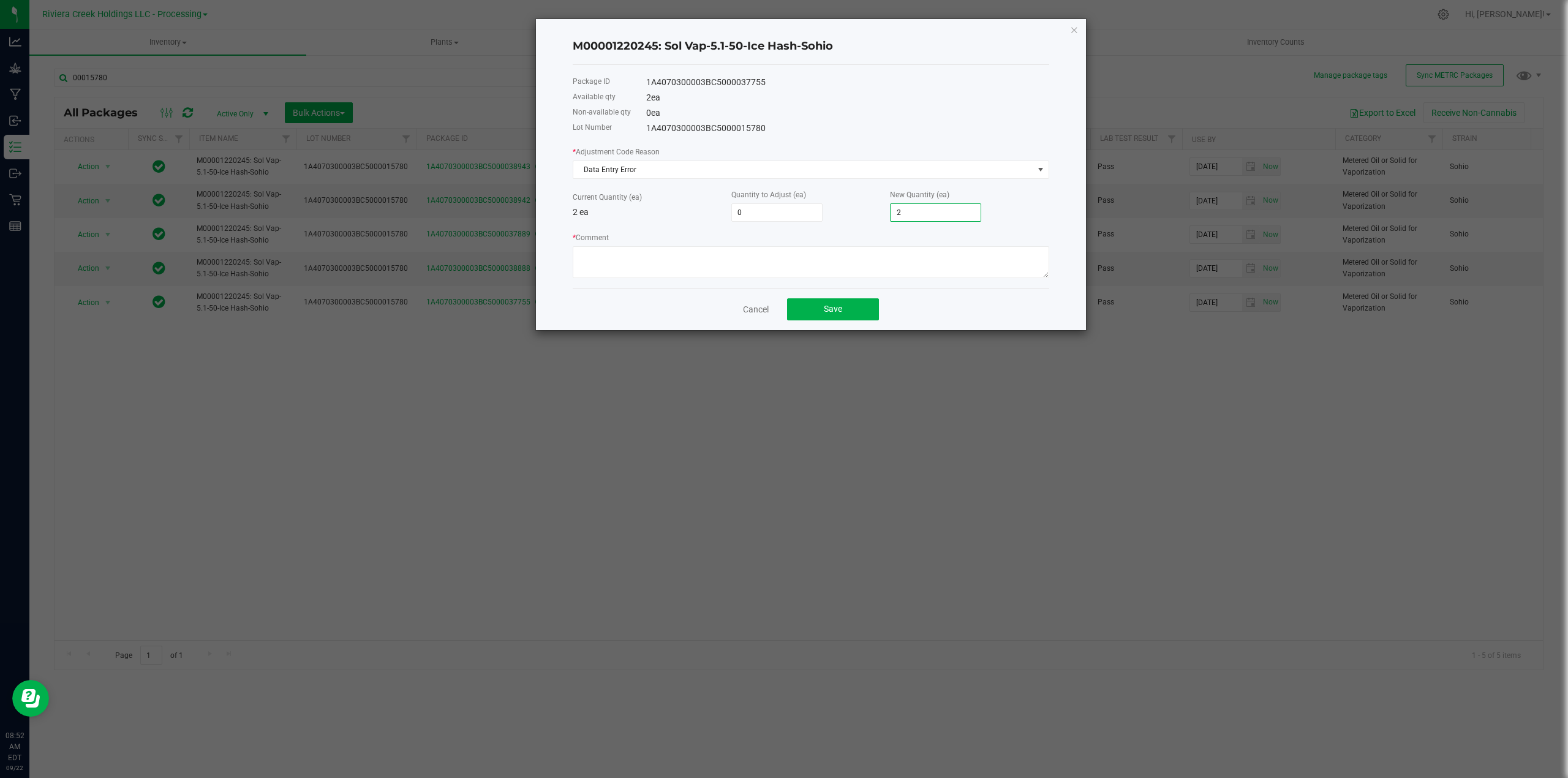
drag, startPoint x: 910, startPoint y: 213, endPoint x: 887, endPoint y: 217, distance: 23.3
click at [887, 217] on div "Current Quantity (ea) 2 ea Quantity to Adjust (ea) 0 New Quantity (ea) 2" at bounding box center [811, 205] width 477 height 34
click at [910, 213] on input "2" at bounding box center [936, 212] width 90 height 17
type input "-2"
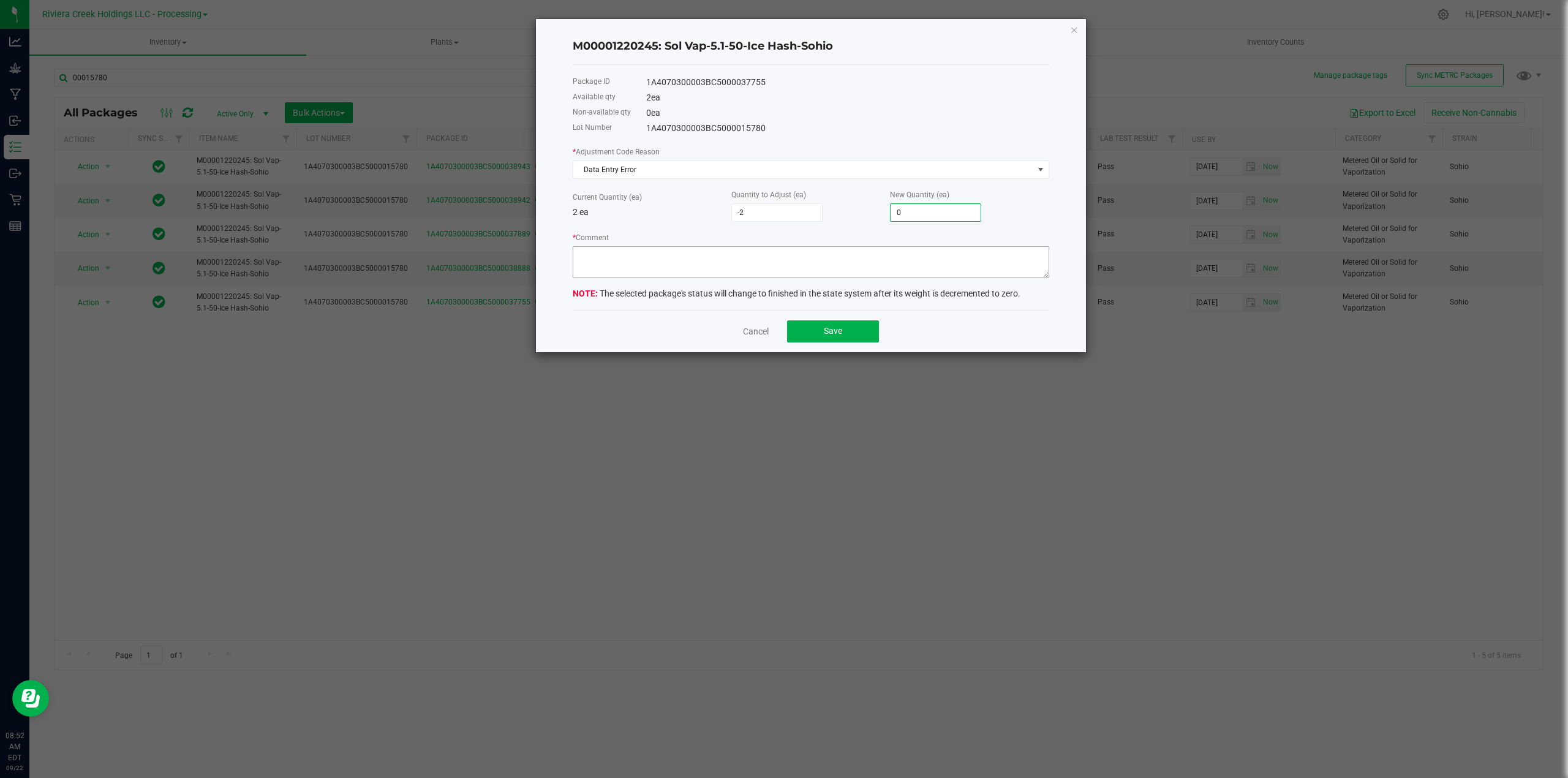
type input "0"
drag, startPoint x: 584, startPoint y: 250, endPoint x: 569, endPoint y: 263, distance: 19.8
click at [585, 250] on textarea "* Comment" at bounding box center [811, 261] width 477 height 31
type textarea "Tag 38888 short 2 bags"
click at [853, 337] on button "Save" at bounding box center [833, 332] width 92 height 22
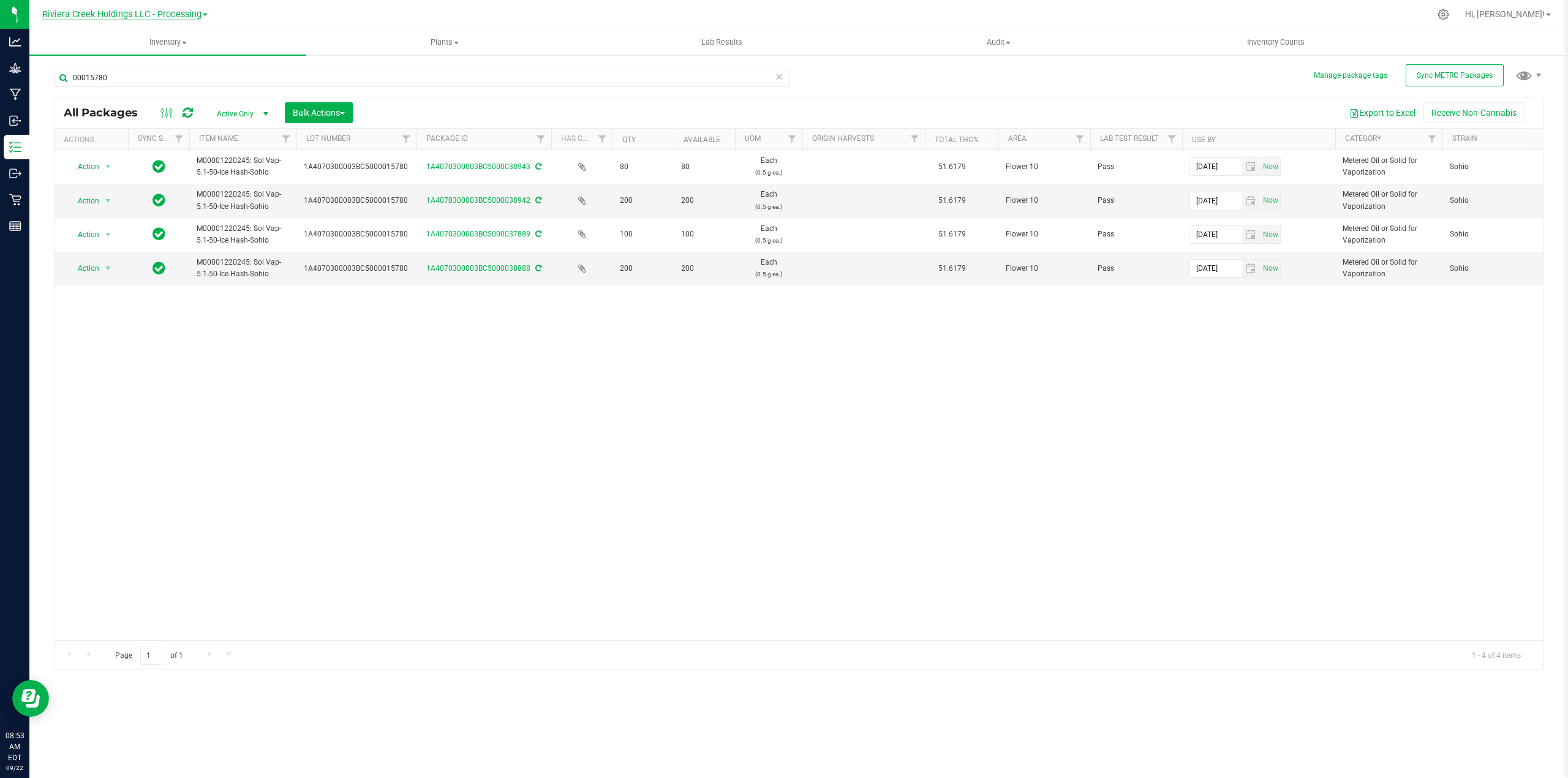
click at [165, 13] on span "Riviera Creek Holdings LLC - Processing" at bounding box center [121, 14] width 159 height 11
click at [172, 40] on link "Riviera Creek Holdings LLC - Cultivation" at bounding box center [125, 43] width 179 height 16
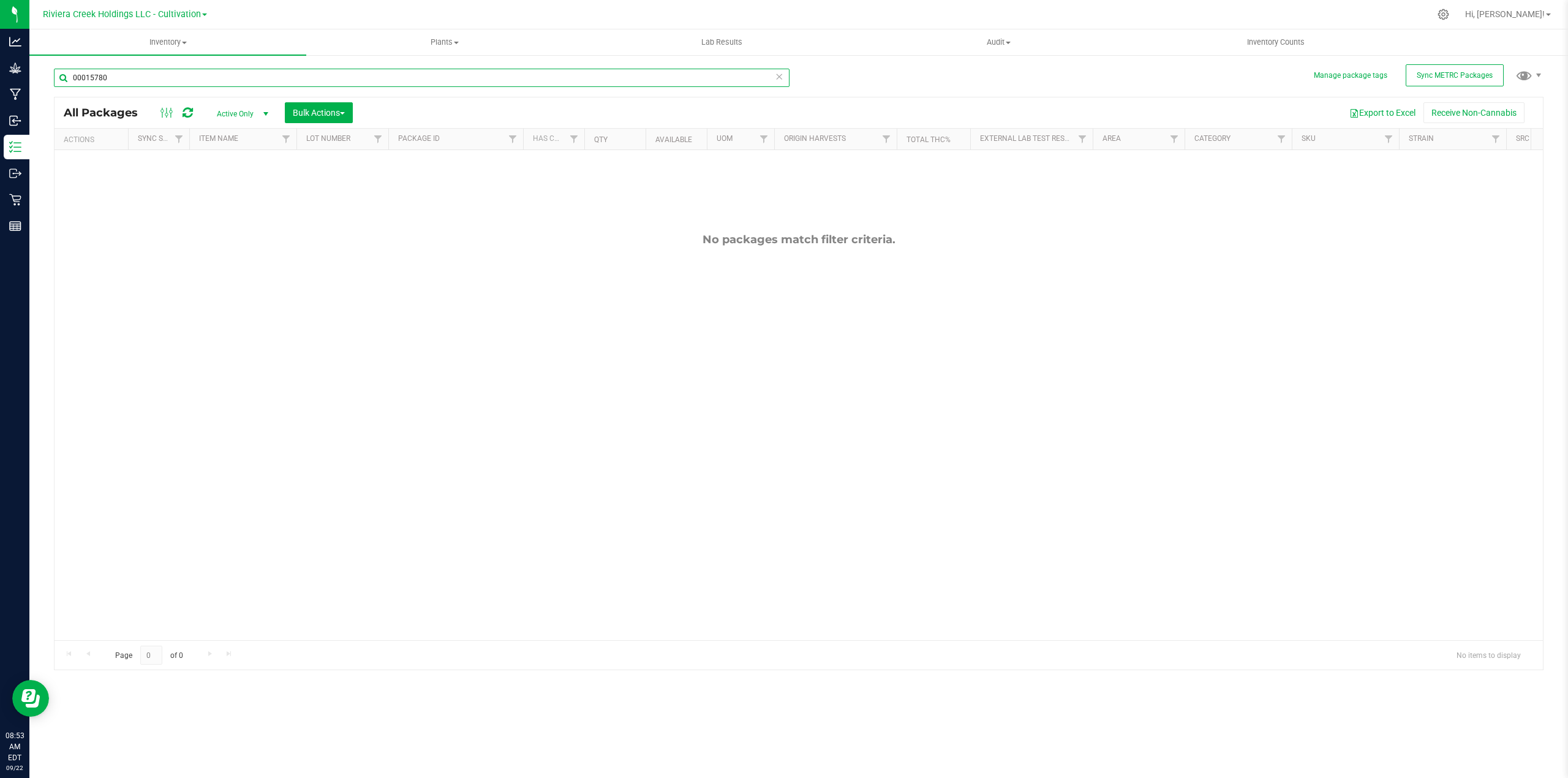
click at [114, 80] on input "00015780" at bounding box center [421, 77] width 736 height 18
type input "00001343"
